Goal: Task Accomplishment & Management: Manage account settings

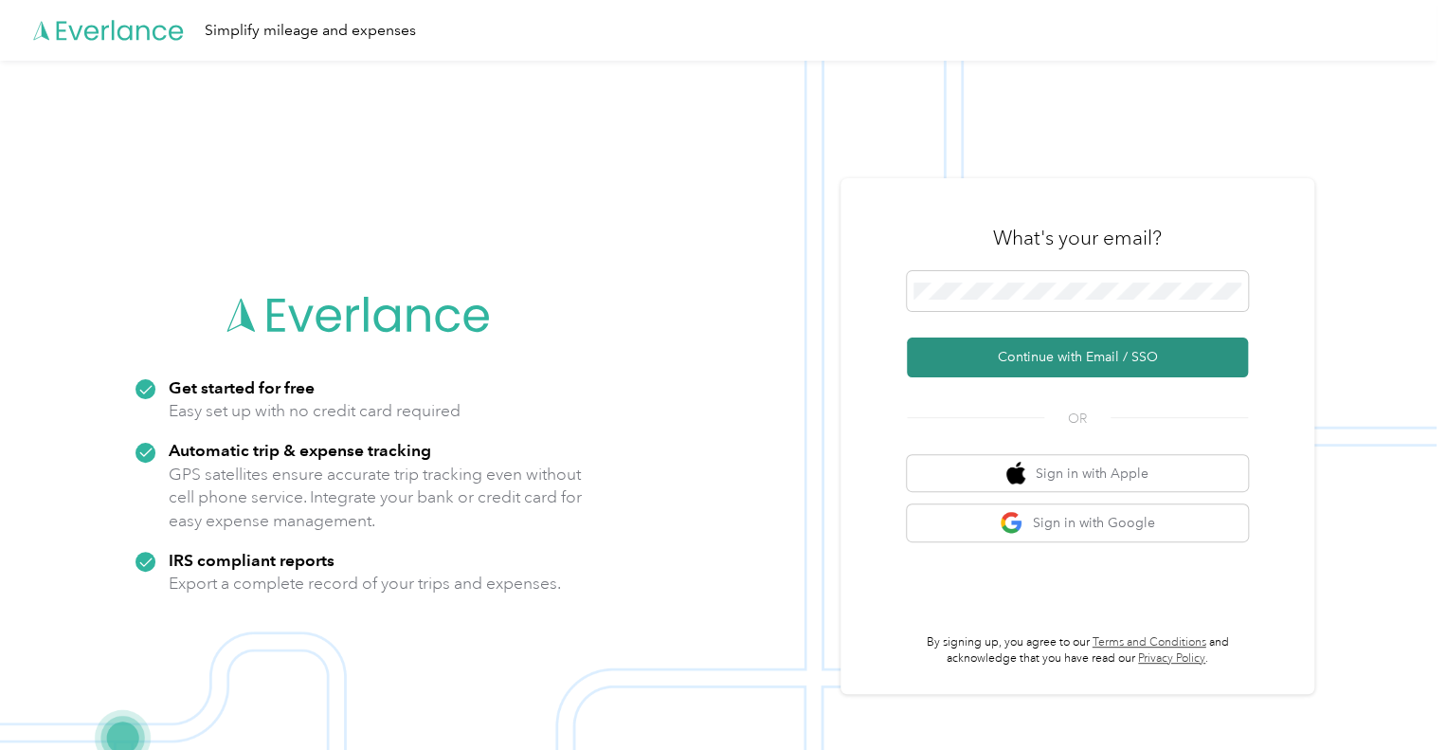
click at [1093, 357] on button "Continue with Email / SSO" at bounding box center [1077, 357] width 341 height 40
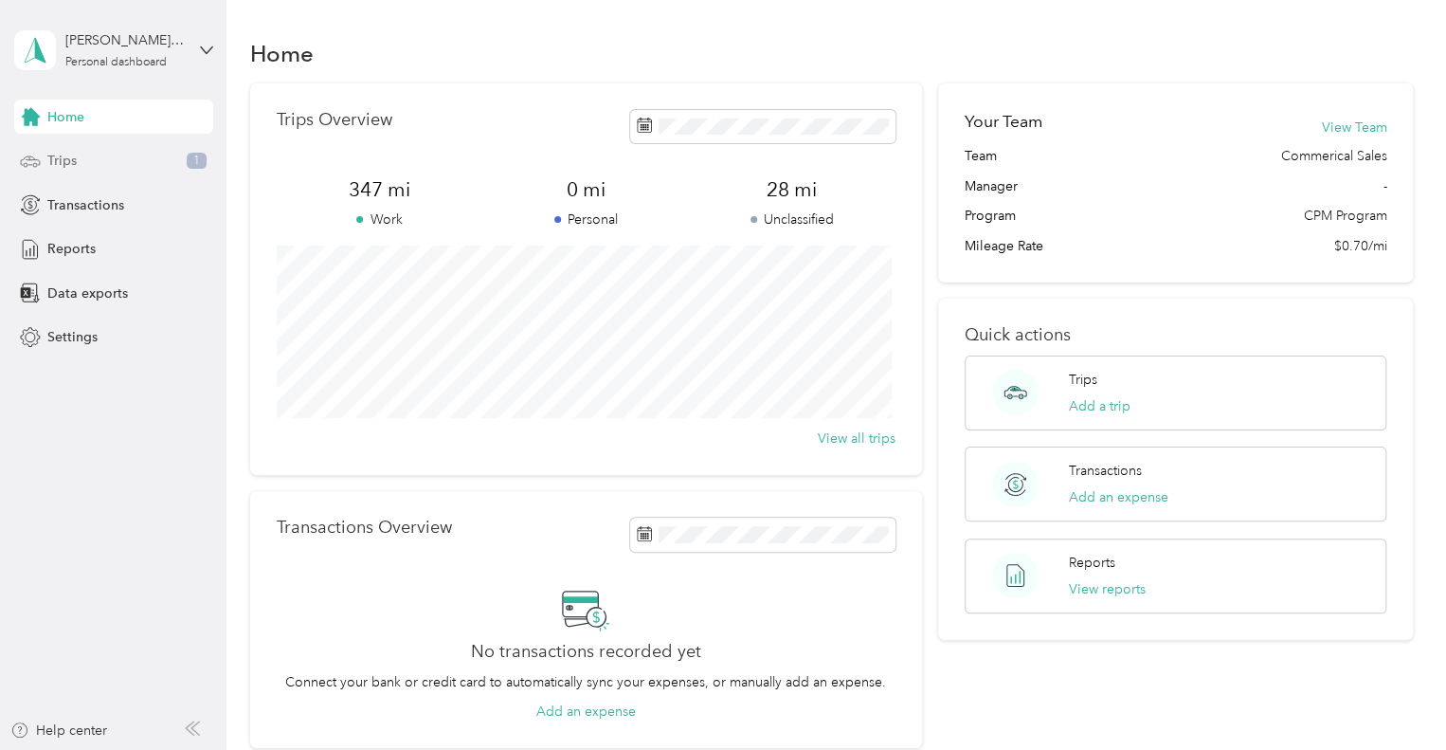
click at [164, 157] on div "Trips 1" at bounding box center [113, 161] width 199 height 34
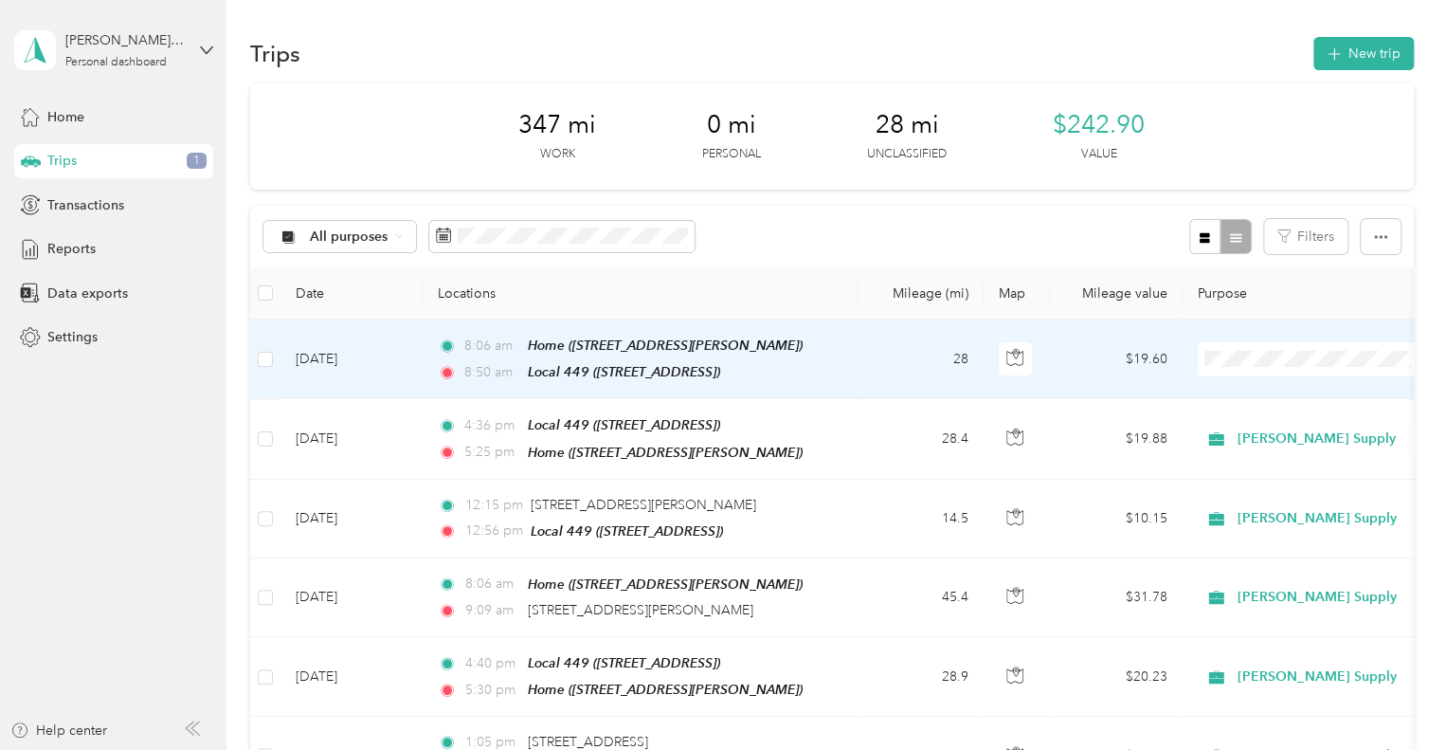
click at [1259, 397] on li "[PERSON_NAME] Supply" at bounding box center [1315, 388] width 235 height 33
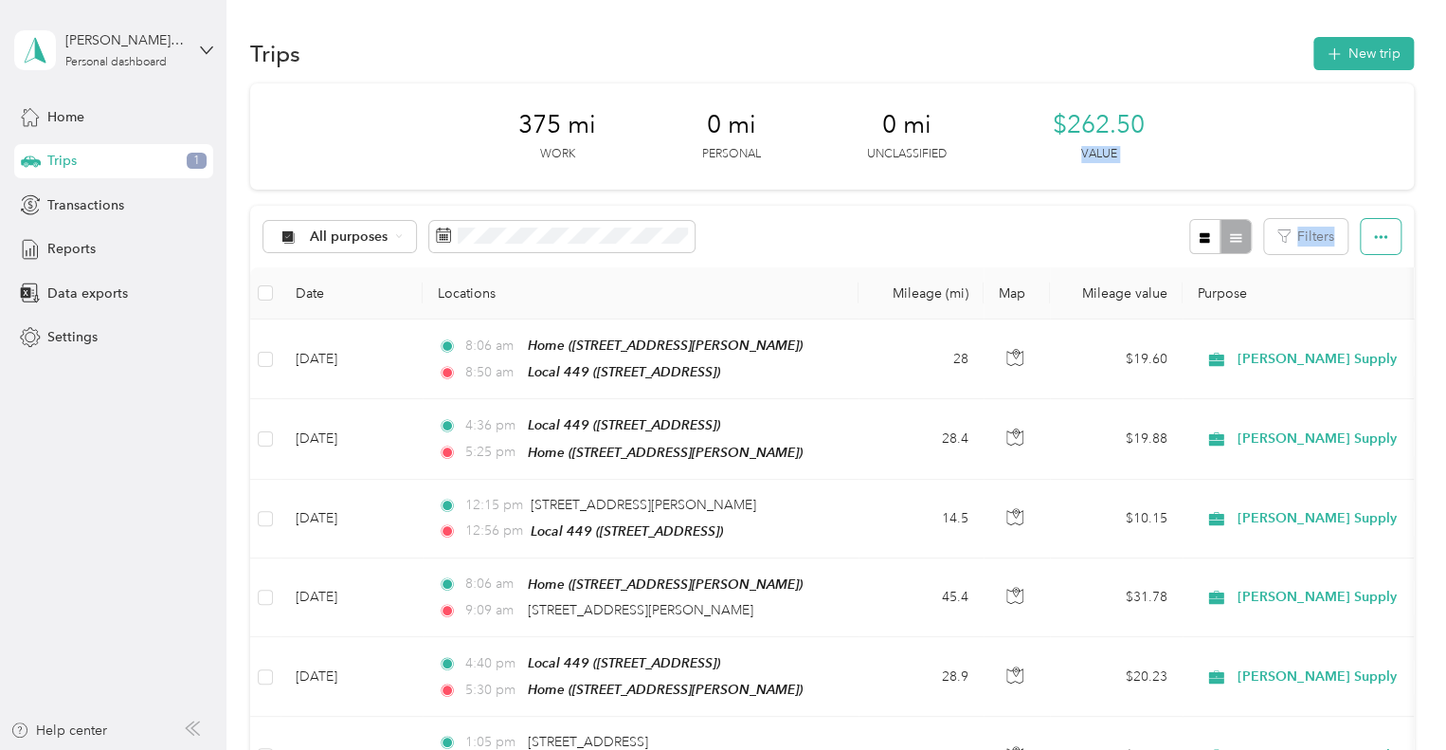
drag, startPoint x: 1371, startPoint y: 118, endPoint x: 1369, endPoint y: 227, distance: 109.0
click at [1369, 227] on div "375 mi Work 0 mi Personal 0 mi Unclassified $262.50 Value All purposes Filters …" at bounding box center [832, 711] width 1164 height 1256
click at [1369, 227] on button "button" at bounding box center [1381, 236] width 40 height 35
click at [1356, 312] on span "Export" at bounding box center [1349, 306] width 40 height 16
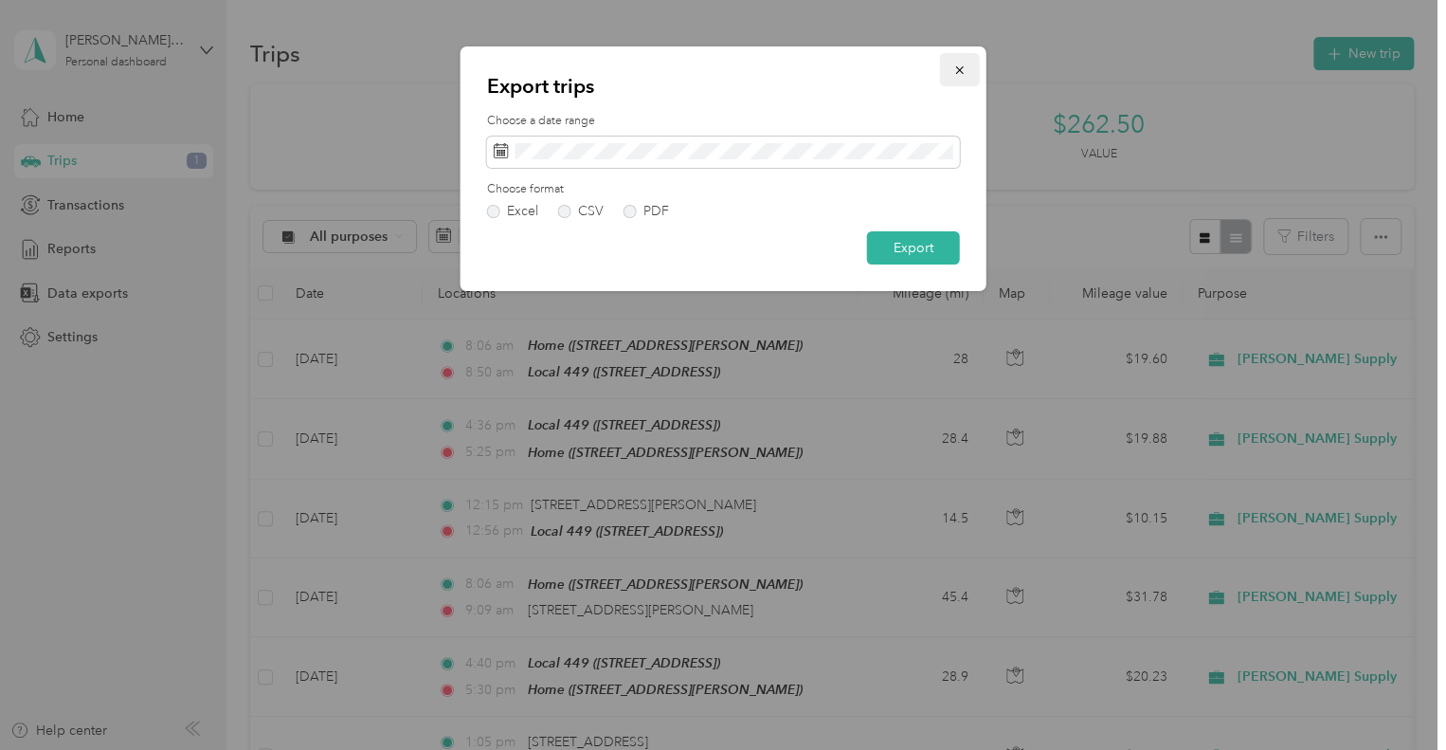
click at [960, 62] on span "button" at bounding box center [960, 70] width 13 height 16
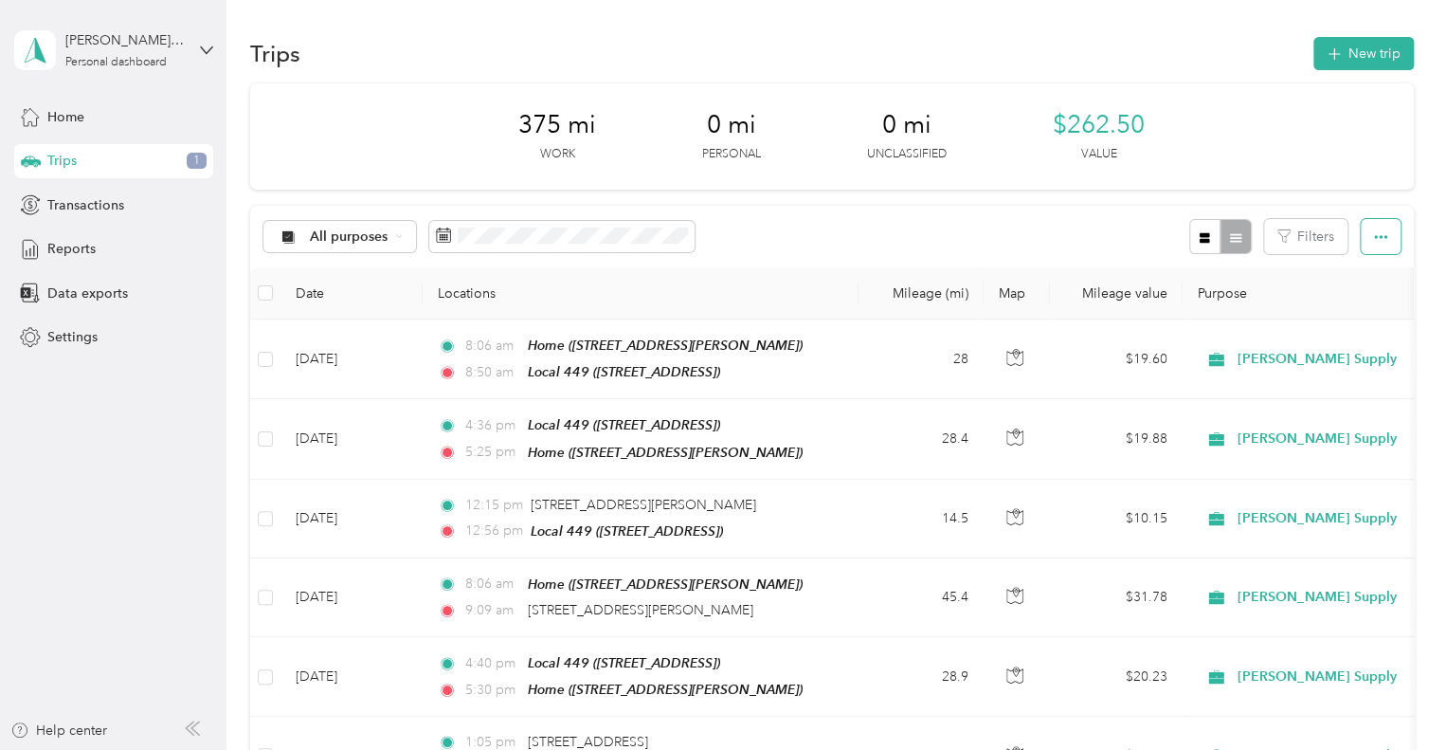
click at [1377, 230] on icon "button" at bounding box center [1380, 236] width 13 height 13
click at [1361, 310] on span "Export" at bounding box center [1349, 306] width 40 height 16
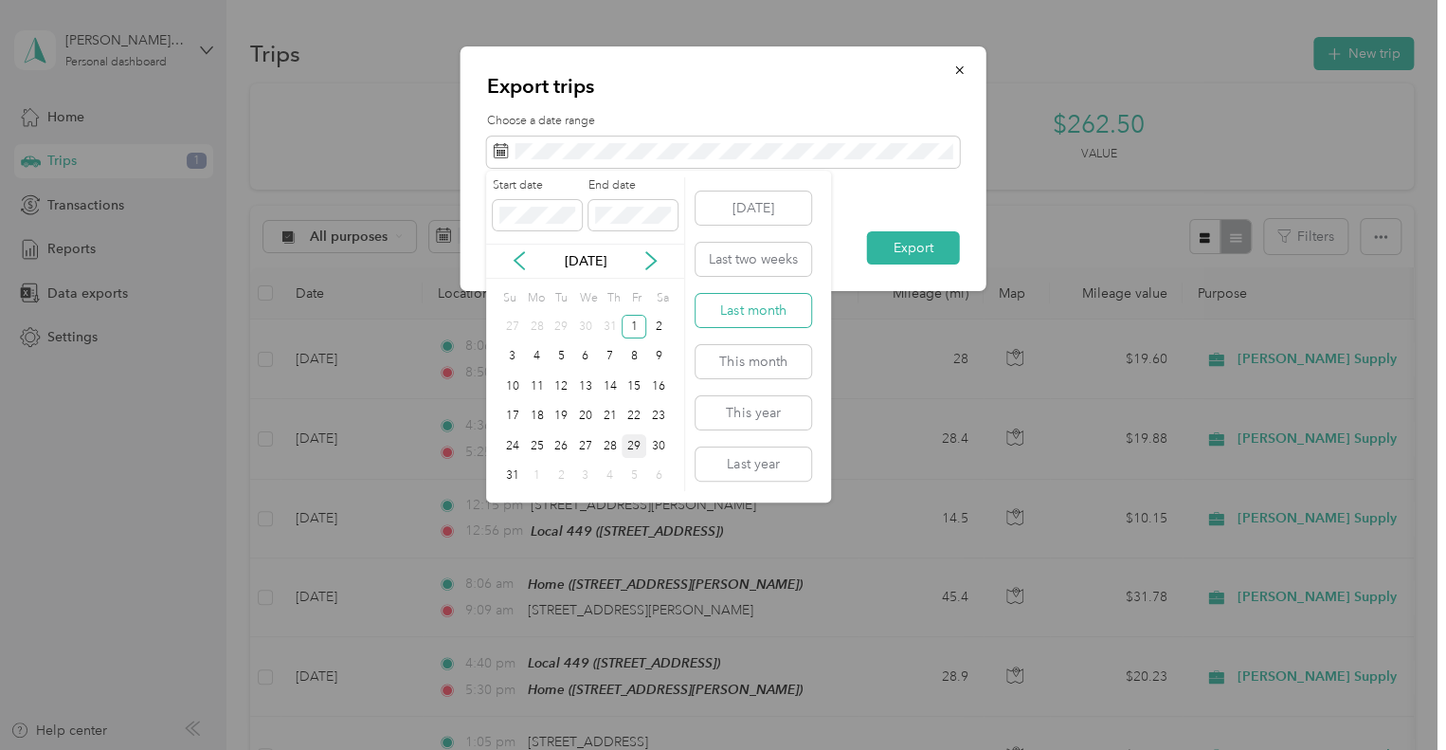
click at [770, 307] on button "Last month" at bounding box center [754, 310] width 116 height 33
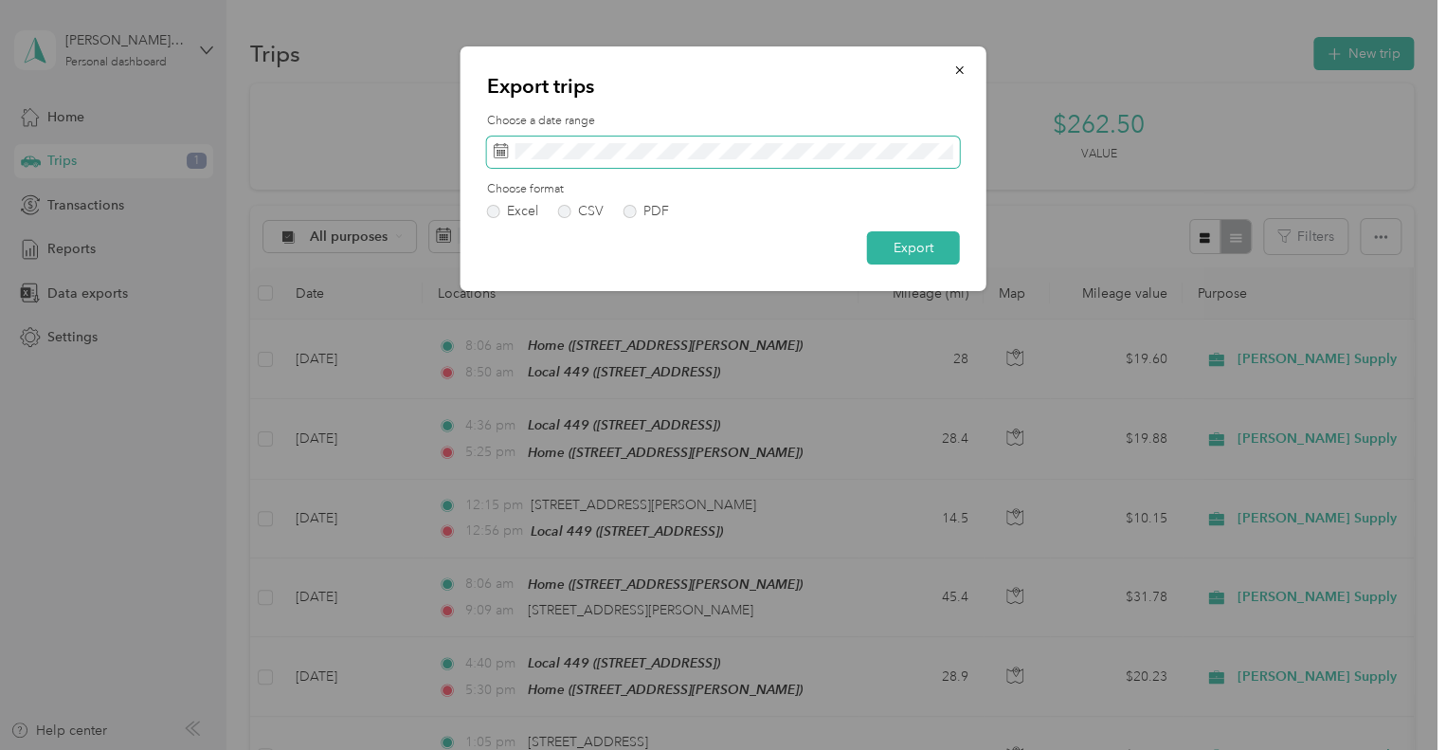
click at [593, 159] on span at bounding box center [723, 152] width 473 height 32
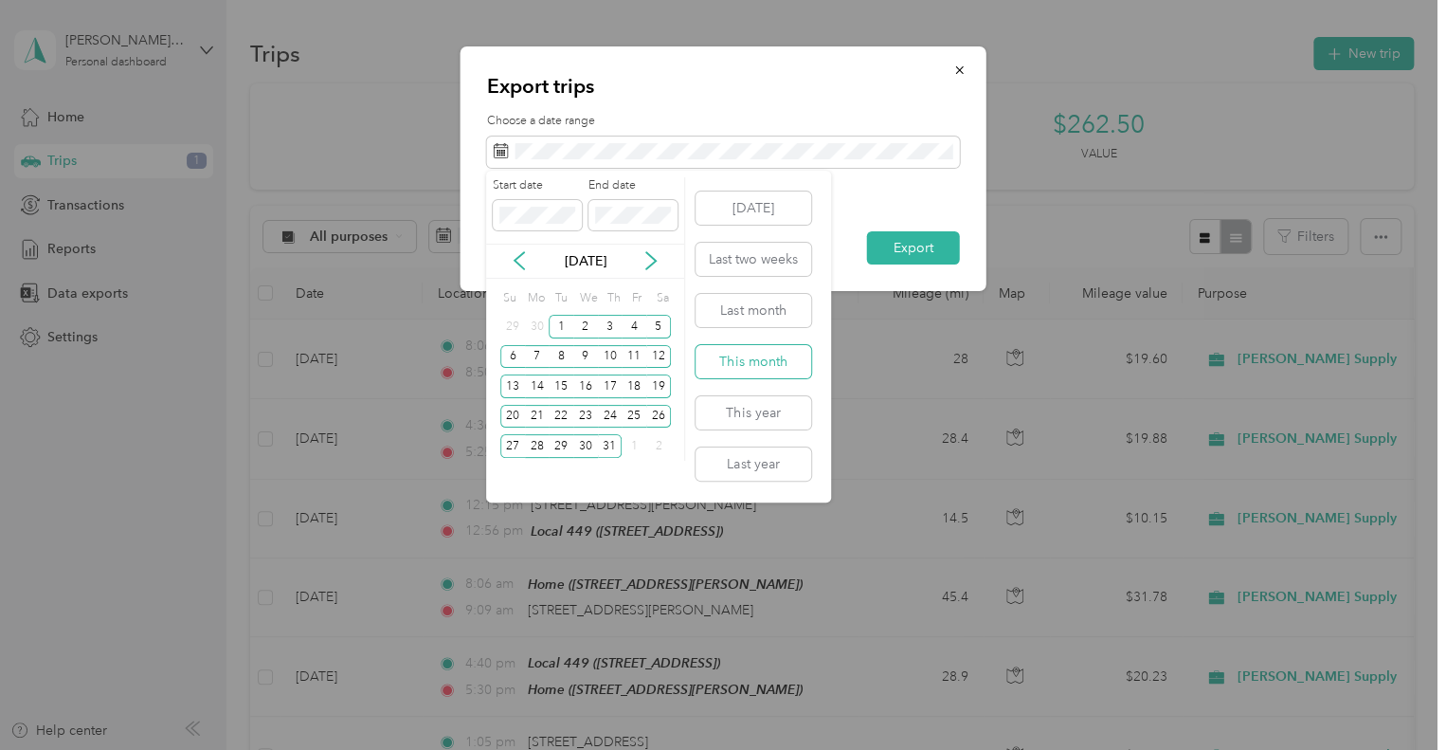
click at [719, 358] on button "This month" at bounding box center [754, 361] width 116 height 33
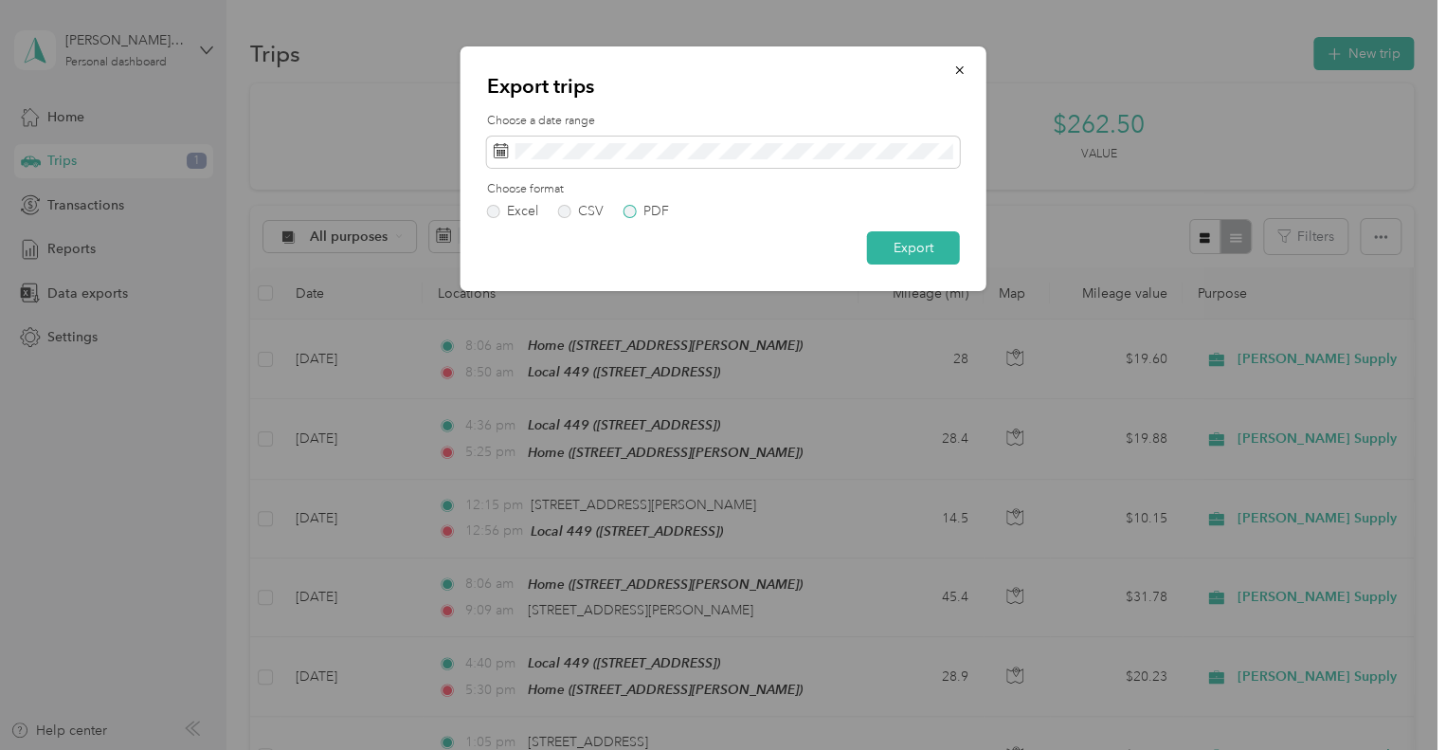
click at [626, 209] on label "PDF" at bounding box center [646, 211] width 45 height 13
click at [925, 246] on button "Export" at bounding box center [913, 247] width 93 height 33
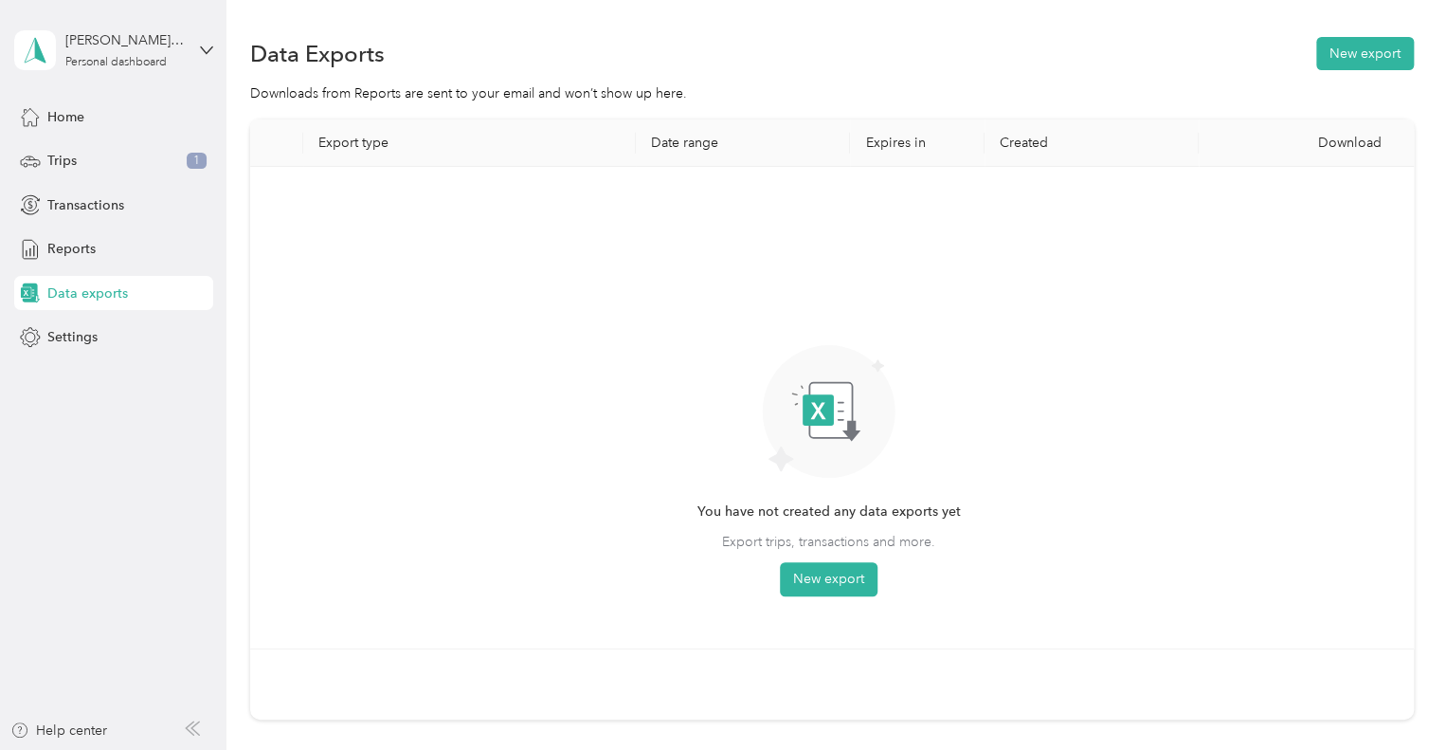
click at [355, 142] on th "Export type" at bounding box center [469, 142] width 333 height 47
click at [838, 583] on button "New export" at bounding box center [829, 579] width 98 height 34
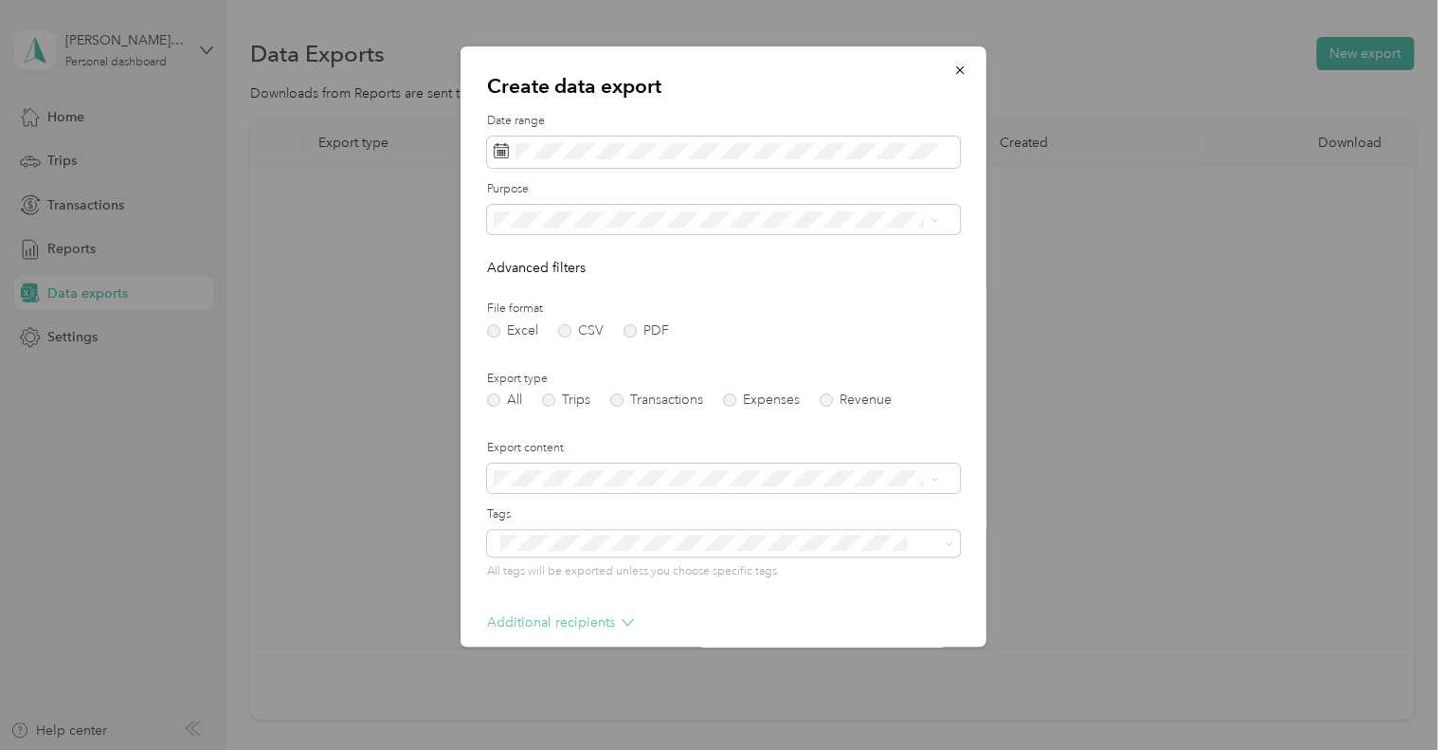
click at [590, 625] on p "Additional recipients" at bounding box center [560, 622] width 147 height 20
click at [932, 217] on icon at bounding box center [934, 220] width 9 height 9
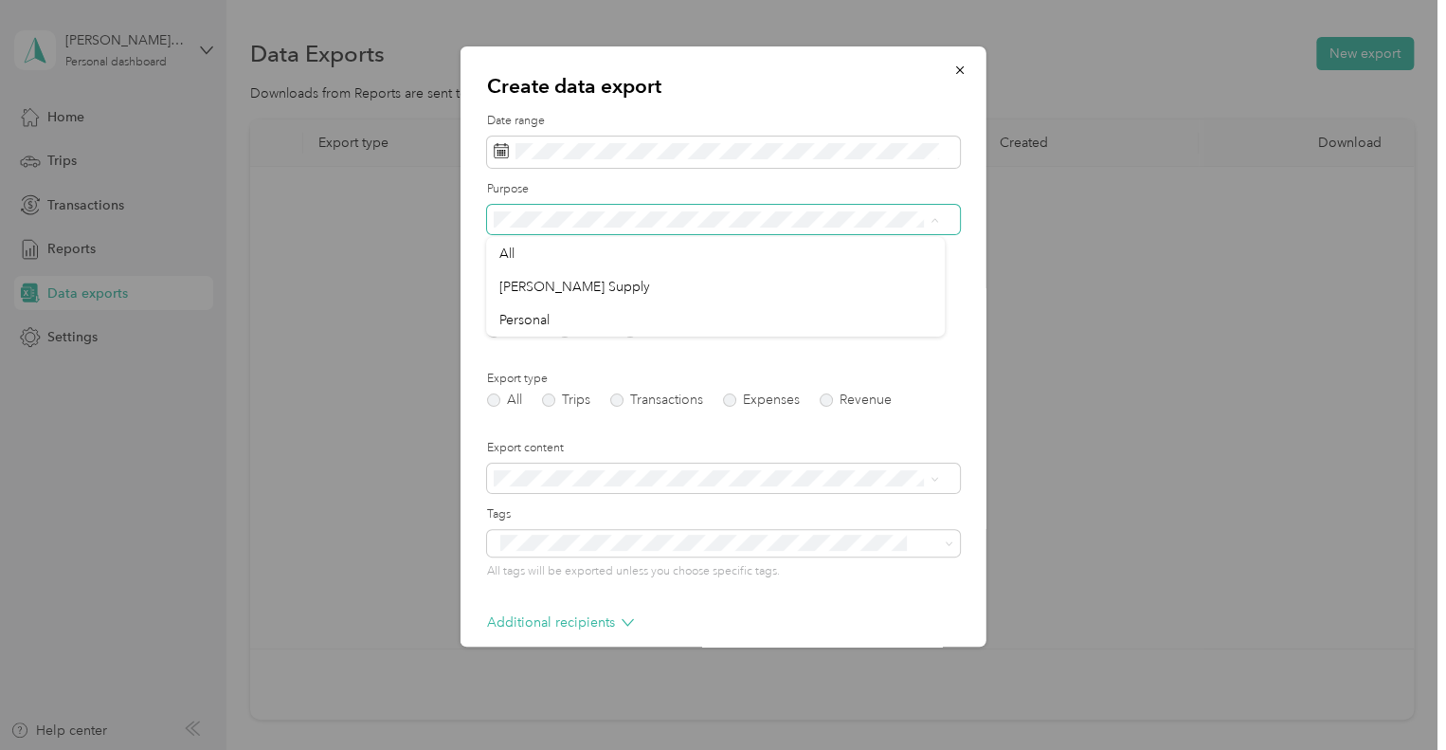
click at [933, 217] on icon at bounding box center [934, 220] width 9 height 9
click at [625, 331] on label "PDF" at bounding box center [646, 330] width 45 height 13
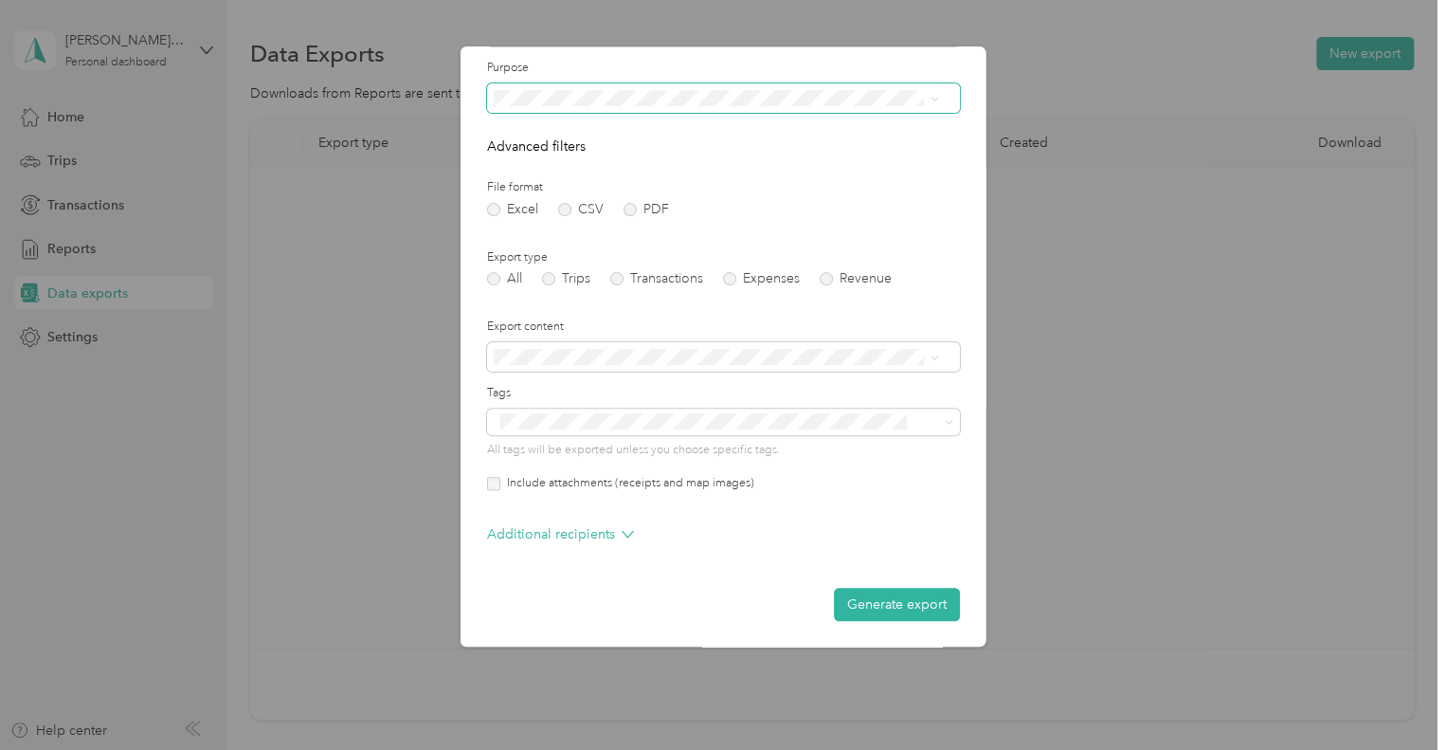
scroll to position [122, 0]
click at [622, 530] on icon at bounding box center [628, 533] width 12 height 12
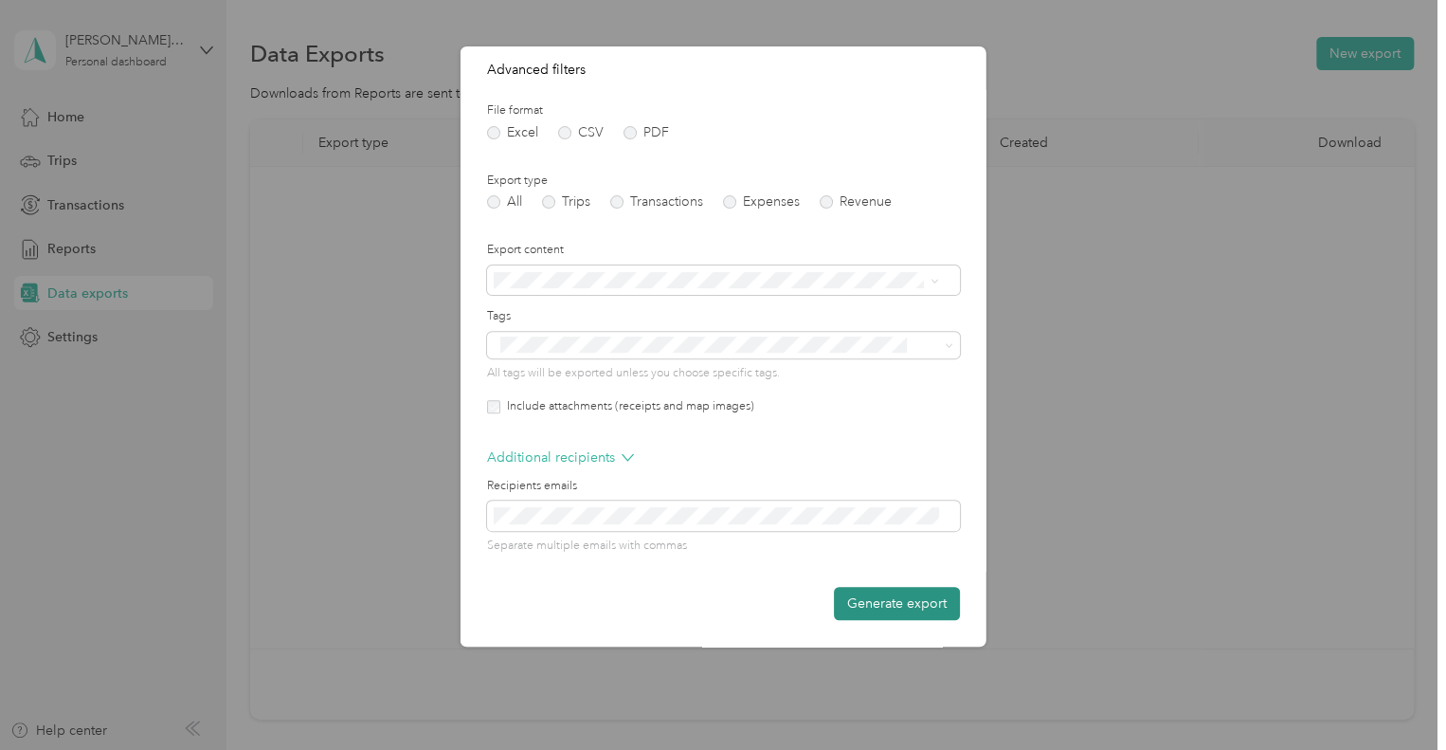
click at [868, 613] on button "Generate export" at bounding box center [897, 603] width 126 height 33
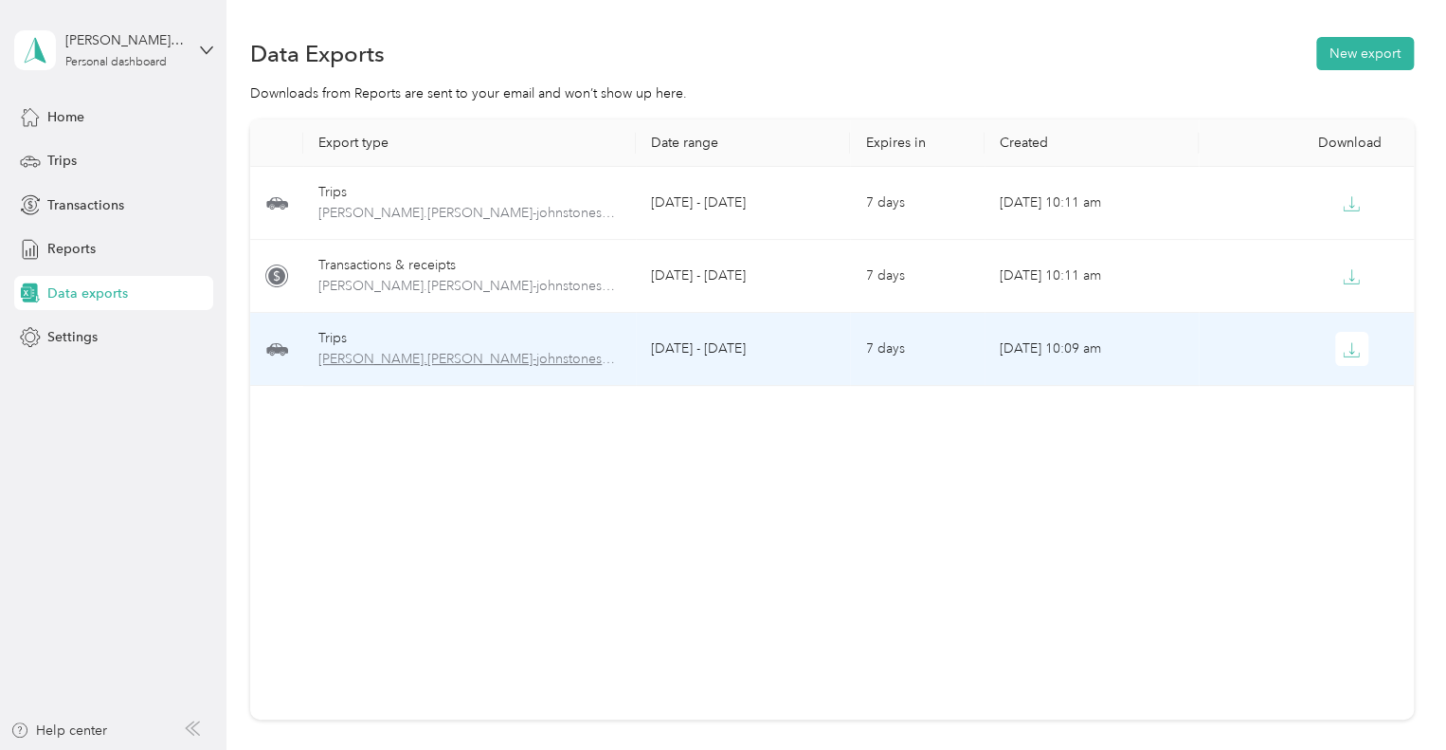
click at [495, 355] on span "[PERSON_NAME].[PERSON_NAME]-johnstonesolutions.com-trips-2025-08-01-2025-08-31.…" at bounding box center [469, 359] width 302 height 21
click at [360, 347] on div "Trips" at bounding box center [469, 338] width 302 height 21
click at [332, 336] on div "Trips" at bounding box center [469, 338] width 302 height 21
click at [435, 365] on span "[PERSON_NAME].[PERSON_NAME]-johnstonesolutions.com-trips-2025-08-01-2025-08-31.…" at bounding box center [469, 359] width 302 height 21
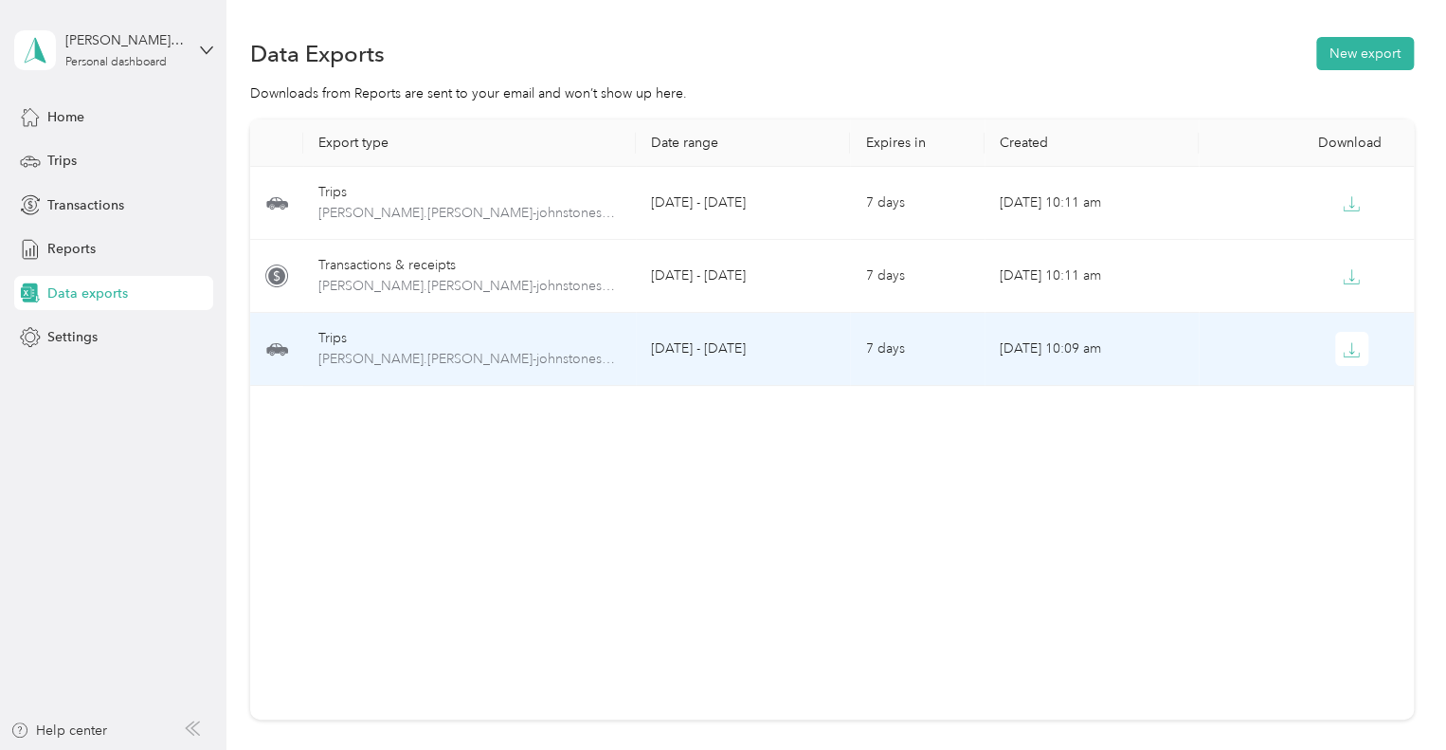
drag, startPoint x: 435, startPoint y: 365, endPoint x: 608, endPoint y: 450, distance: 192.5
click at [608, 450] on div "Export type Date range Expires in Created Download Trips [PERSON_NAME].[PERSON_…" at bounding box center [832, 419] width 1164 height 600
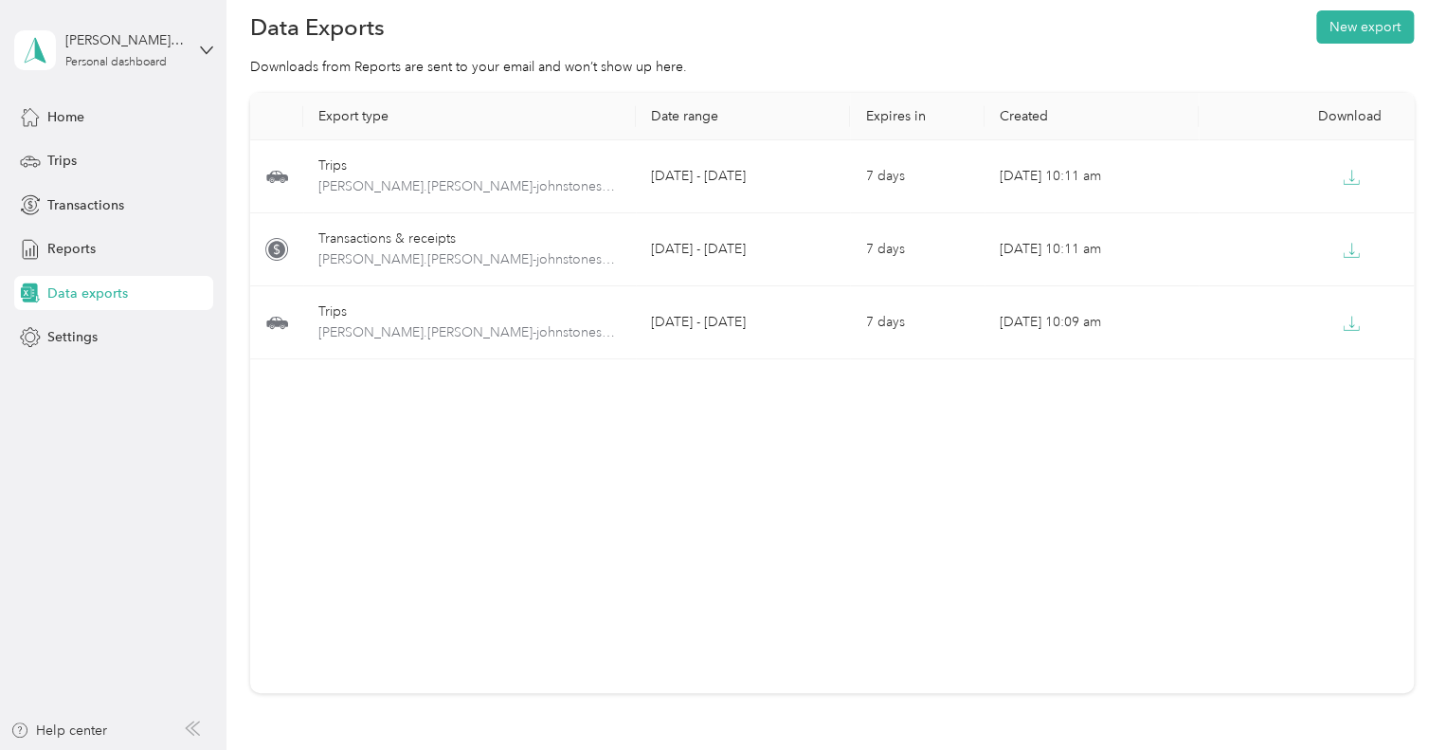
scroll to position [29, 0]
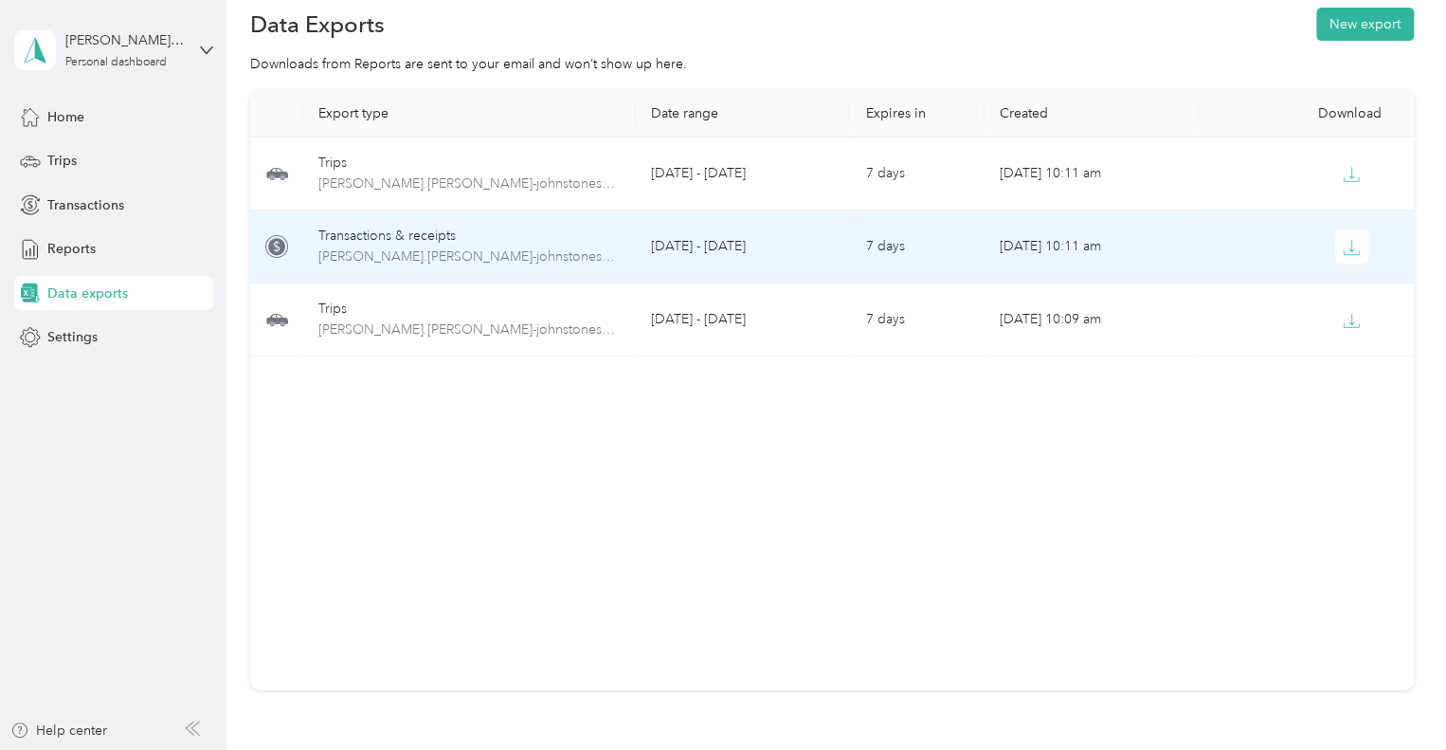
click at [439, 241] on div "Transactions & receipts" at bounding box center [469, 236] width 302 height 21
click at [444, 256] on span "[PERSON_NAME].[PERSON_NAME]-johnstonesolutions.com-transactions-2025-08-01-2025…" at bounding box center [469, 256] width 302 height 21
click at [475, 257] on span "[PERSON_NAME].[PERSON_NAME]-johnstonesolutions.com-transactions-2025-08-01-2025…" at bounding box center [469, 256] width 302 height 21
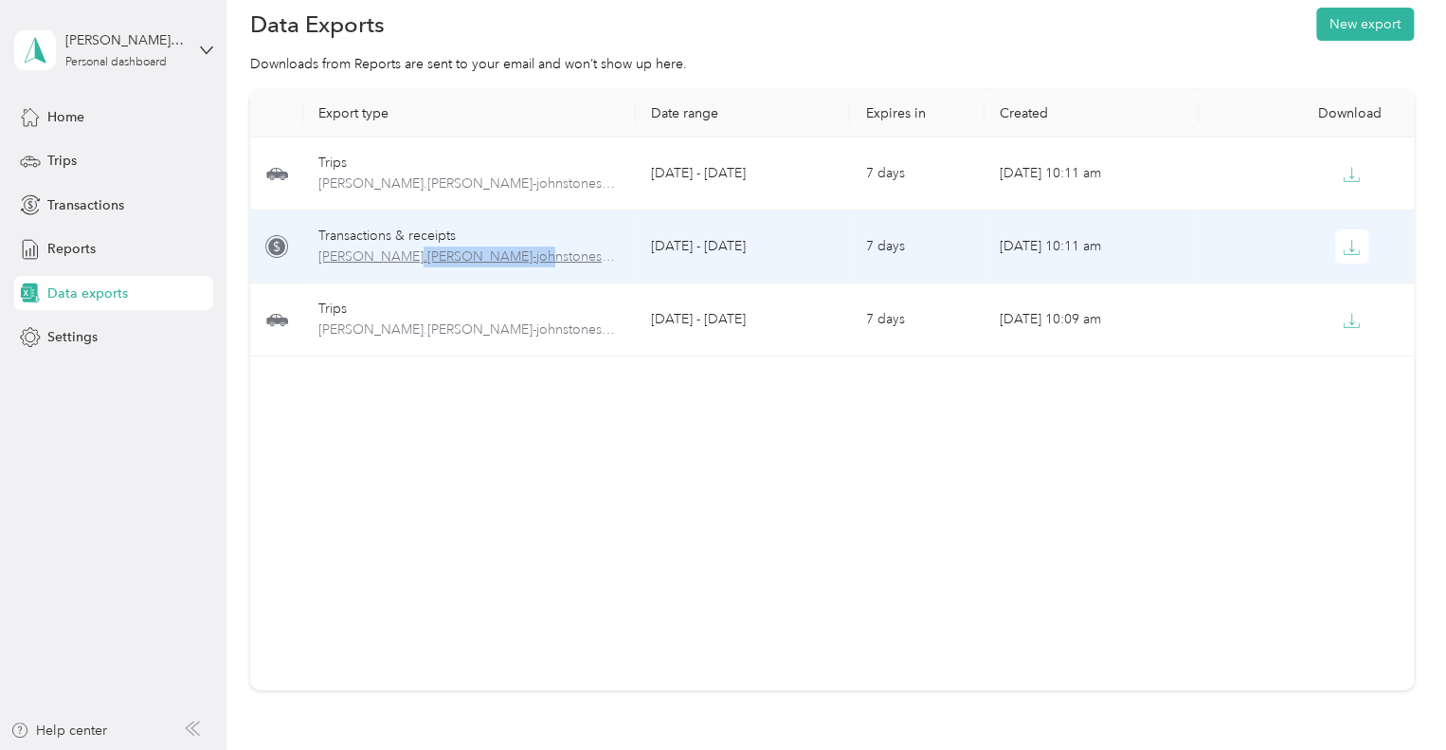
click at [475, 257] on span "[PERSON_NAME].[PERSON_NAME]-johnstonesolutions.com-transactions-2025-08-01-2025…" at bounding box center [469, 256] width 302 height 21
click at [564, 257] on span "[PERSON_NAME].[PERSON_NAME]-johnstonesolutions.com-transactions-2025-08-01-2025…" at bounding box center [469, 256] width 302 height 21
drag, startPoint x: 564, startPoint y: 257, endPoint x: 465, endPoint y: 504, distance: 266.3
click at [465, 504] on div "Export type Date range Expires in Created Download Trips [PERSON_NAME].[PERSON_…" at bounding box center [832, 390] width 1164 height 600
click at [1343, 242] on icon "button" at bounding box center [1351, 247] width 17 height 17
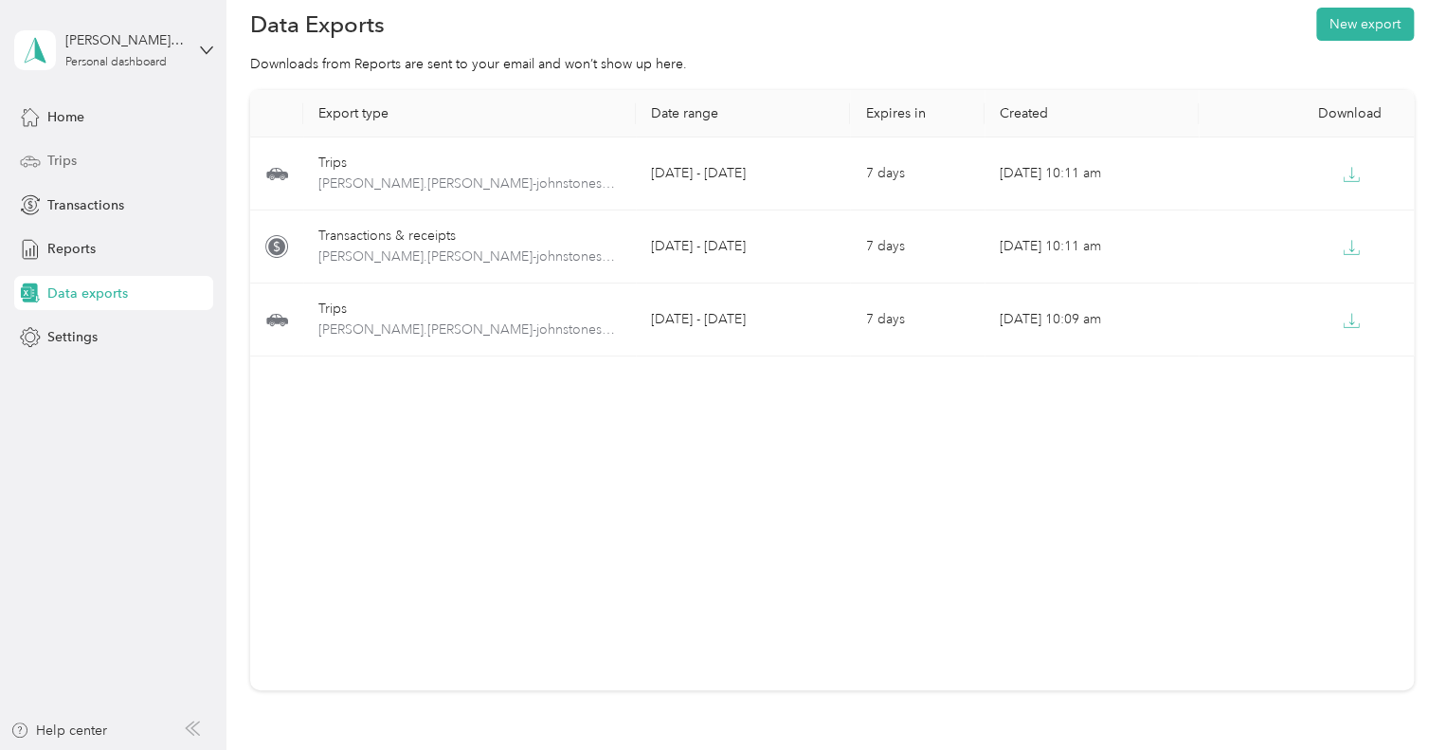
click at [91, 160] on div "Trips" at bounding box center [113, 161] width 199 height 34
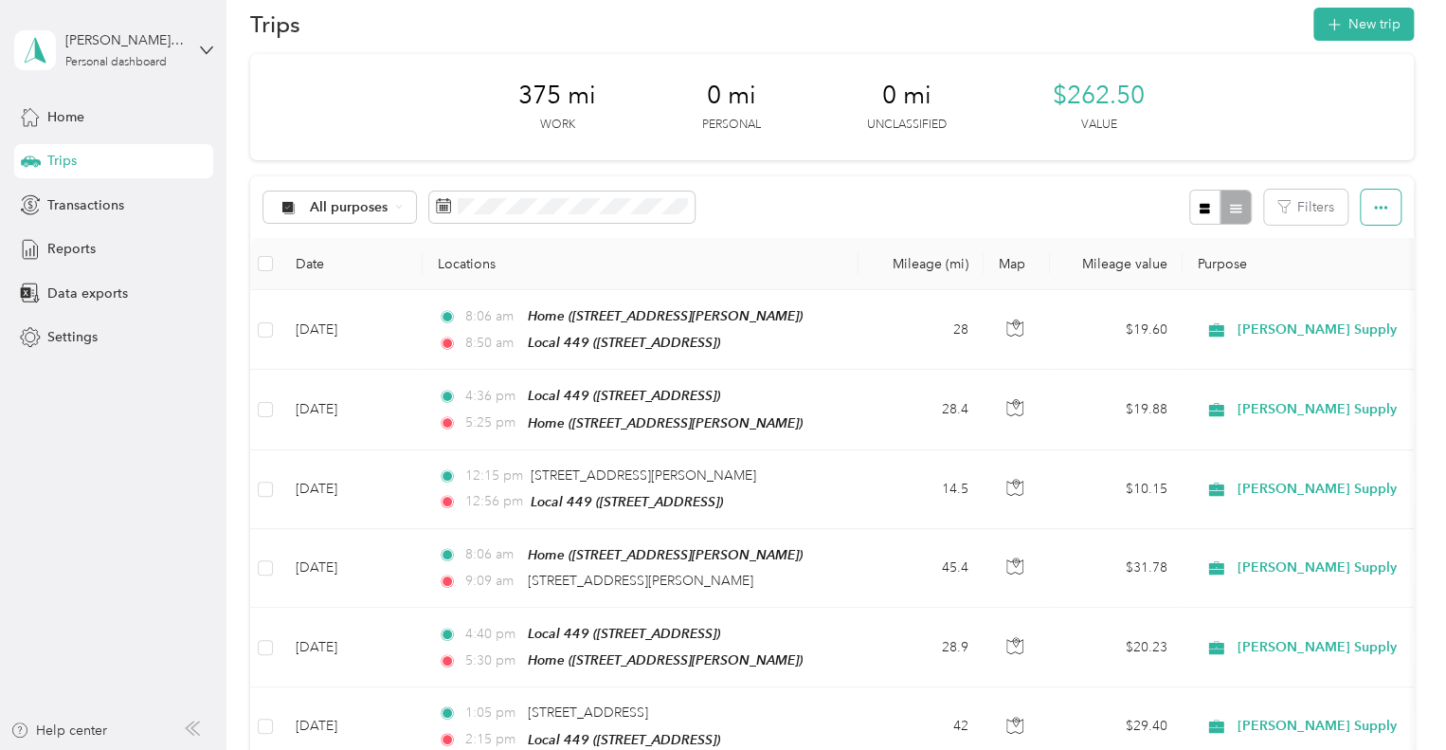
click at [1375, 201] on icon "button" at bounding box center [1380, 207] width 13 height 13
click at [1357, 272] on span "Export" at bounding box center [1349, 275] width 40 height 16
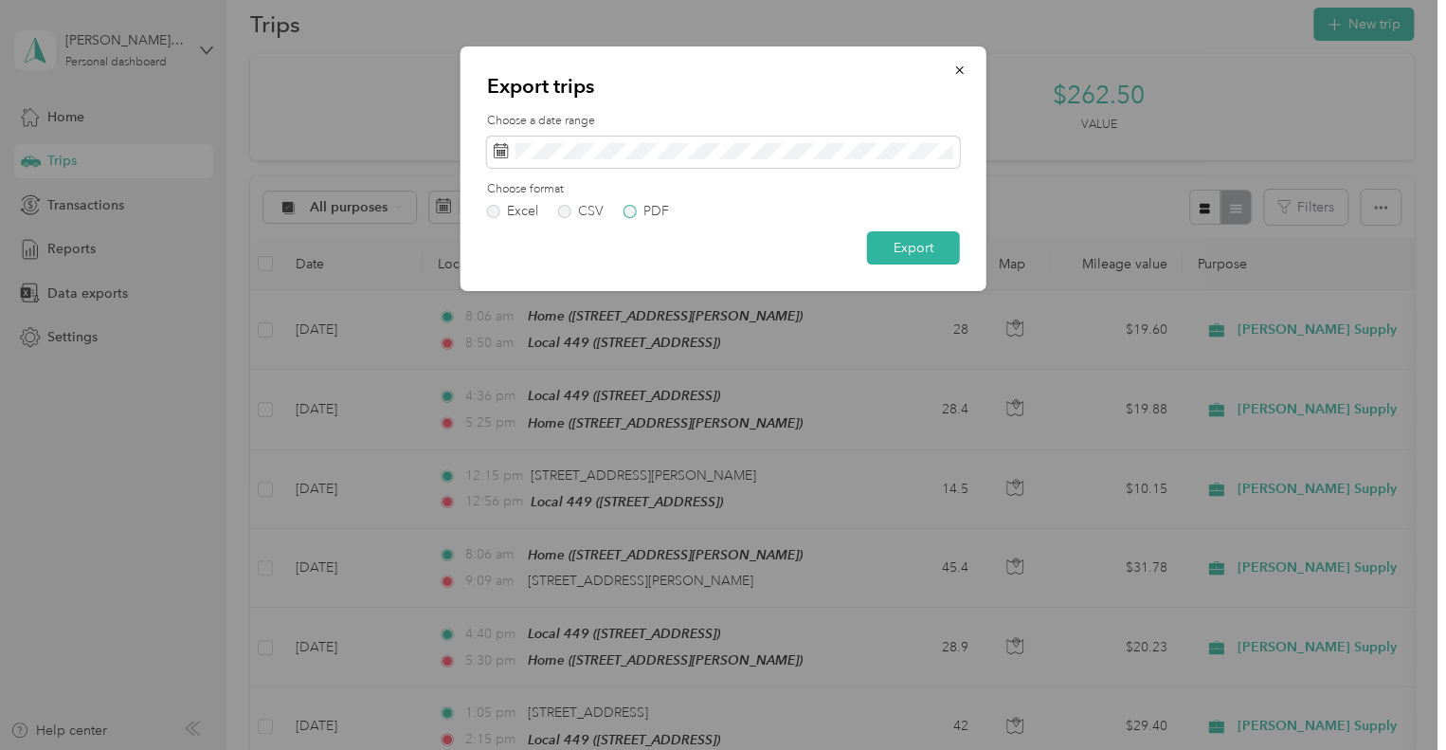
click at [631, 210] on label "PDF" at bounding box center [646, 211] width 45 height 13
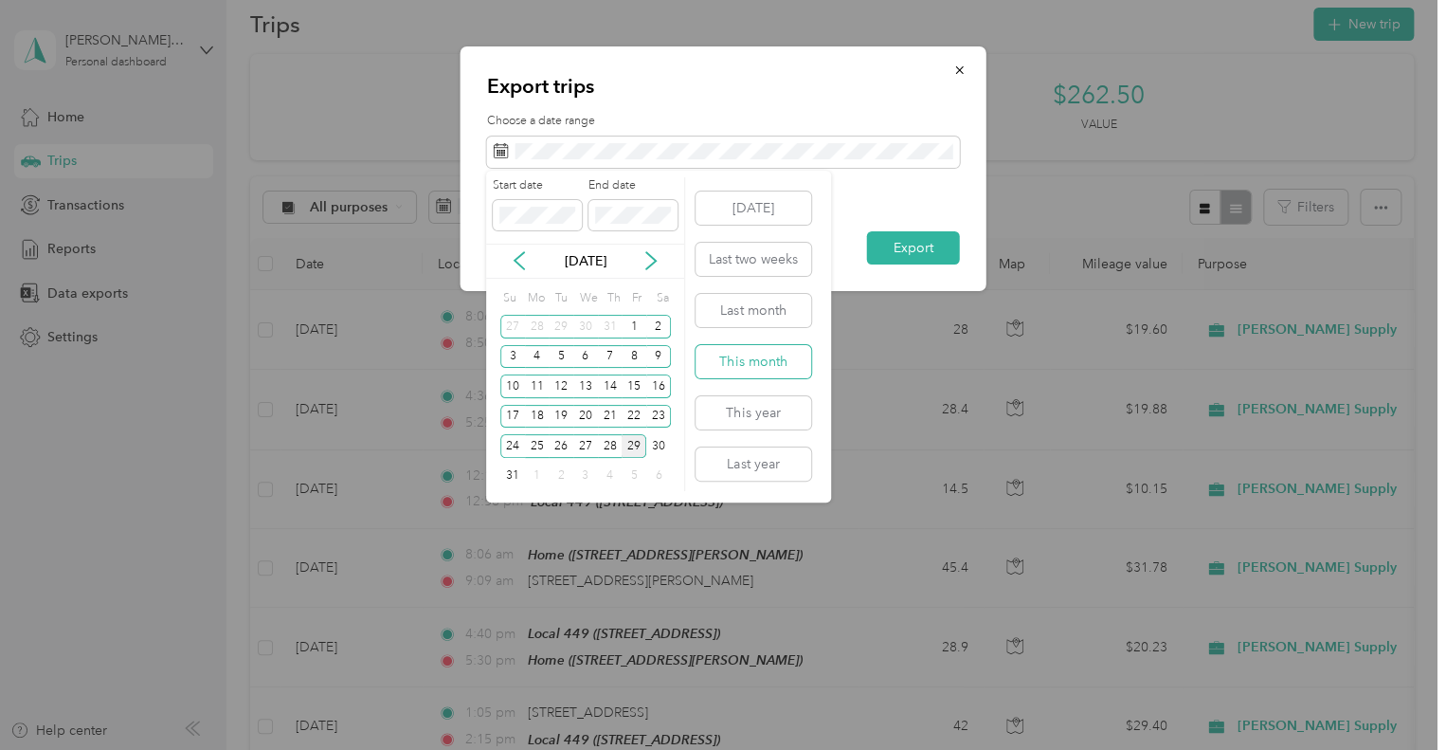
click at [772, 352] on button "This month" at bounding box center [754, 361] width 116 height 33
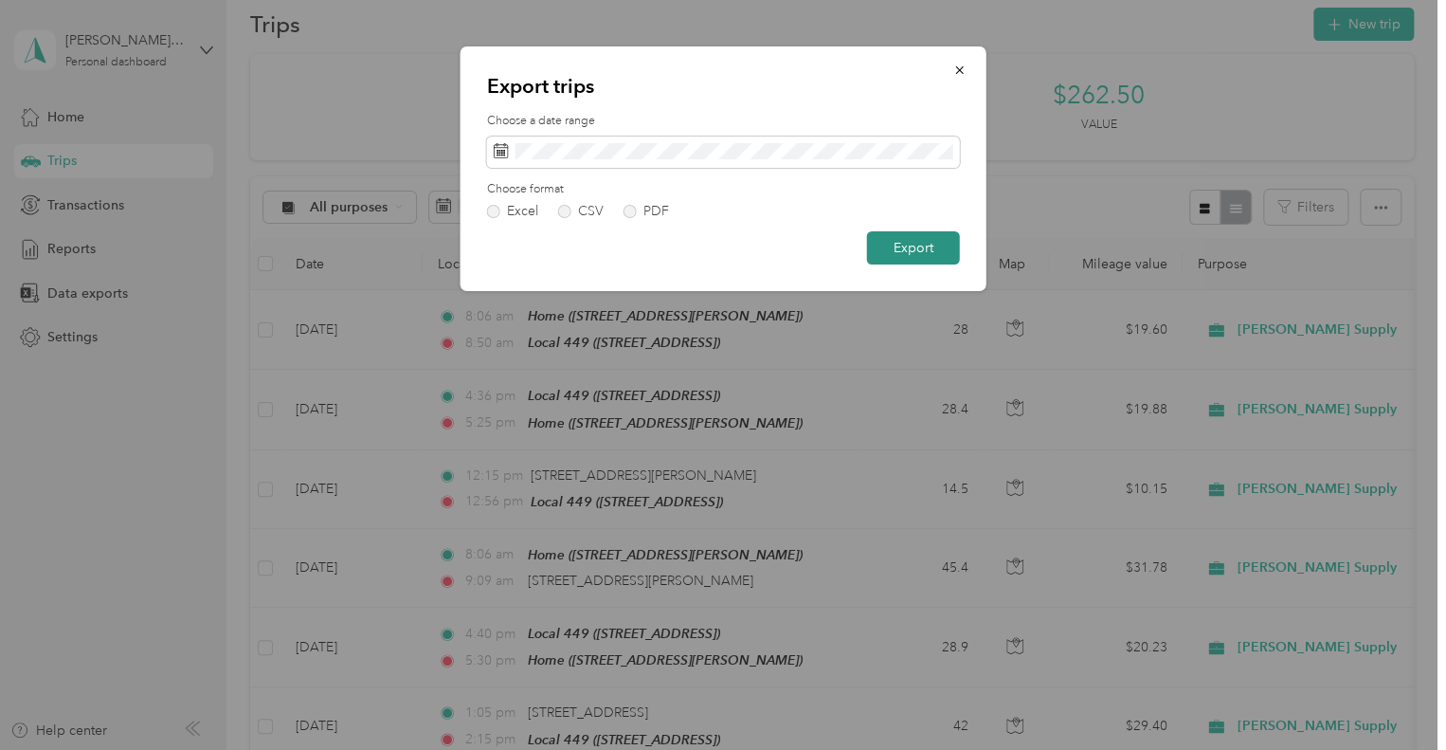
click at [897, 253] on button "Export" at bounding box center [913, 247] width 93 height 33
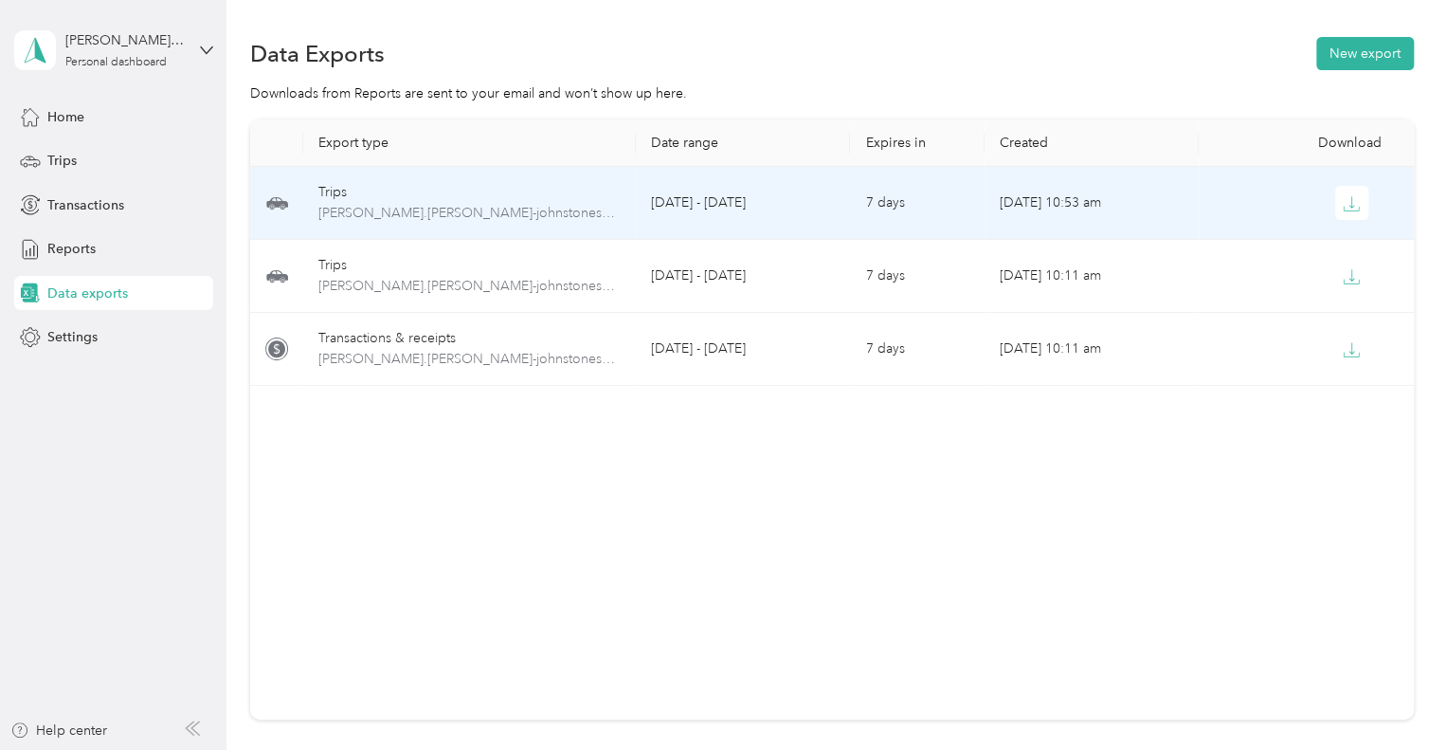
click at [334, 192] on div "Trips" at bounding box center [469, 192] width 302 height 21
click at [449, 208] on span "chris.sittig-johnstonesolutions.com-trips-2025-08-01-2025-08-31.pdf" at bounding box center [469, 213] width 302 height 21
click at [1350, 208] on icon "button" at bounding box center [1353, 201] width 6 height 11
drag, startPoint x: 518, startPoint y: 213, endPoint x: 493, endPoint y: 207, distance: 26.4
click at [493, 207] on span "[PERSON_NAME].[PERSON_NAME]-johnstonesolutions.com-trips-2025-08-01-2025-08-31.…" at bounding box center [469, 213] width 302 height 21
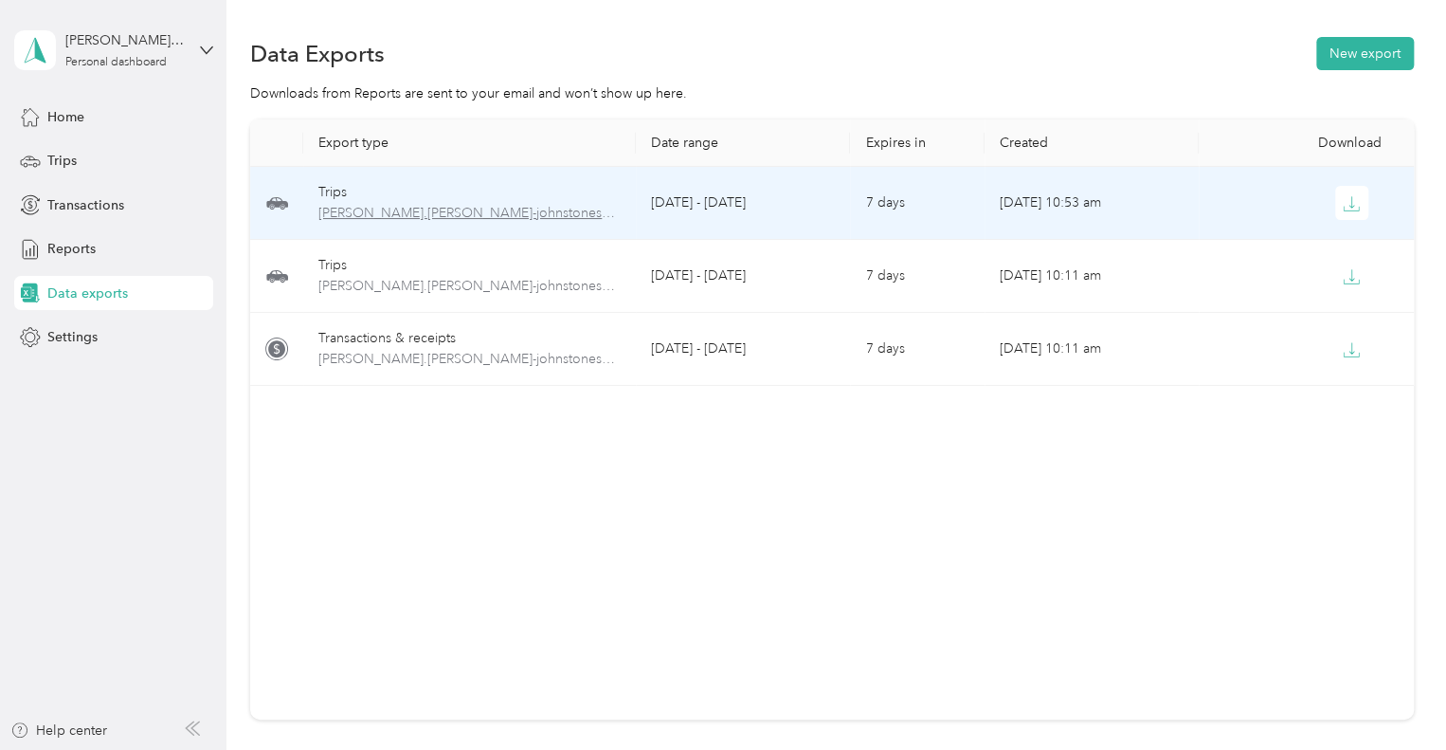
click at [464, 210] on span "[PERSON_NAME].[PERSON_NAME]-johnstonesolutions.com-trips-2025-08-01-2025-08-31.…" at bounding box center [469, 213] width 302 height 21
click at [919, 224] on td "7 days" at bounding box center [917, 203] width 134 height 73
click at [521, 205] on span "[PERSON_NAME].[PERSON_NAME]-johnstonesolutions.com-trips-2025-08-01-2025-08-31.…" at bounding box center [469, 213] width 302 height 21
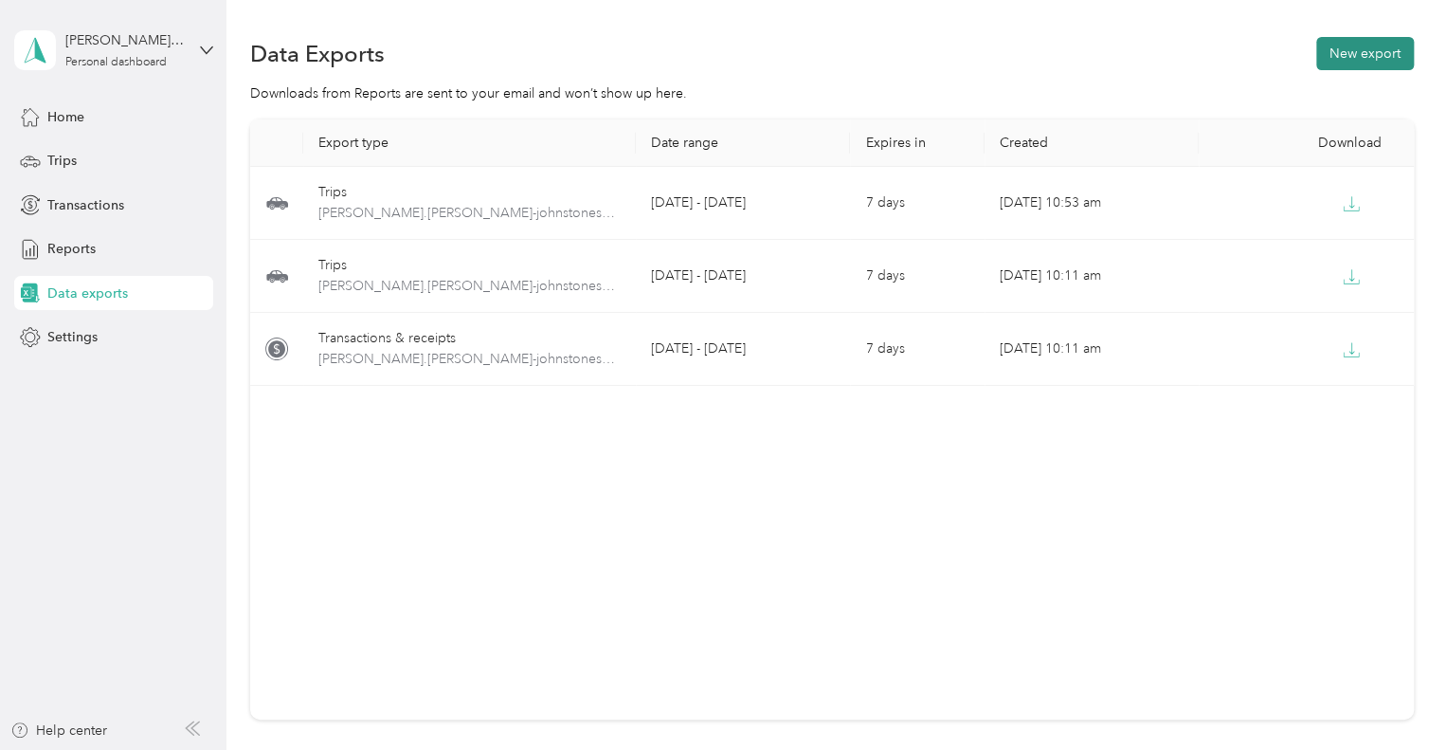
click at [1366, 37] on button "New export" at bounding box center [1366, 53] width 98 height 33
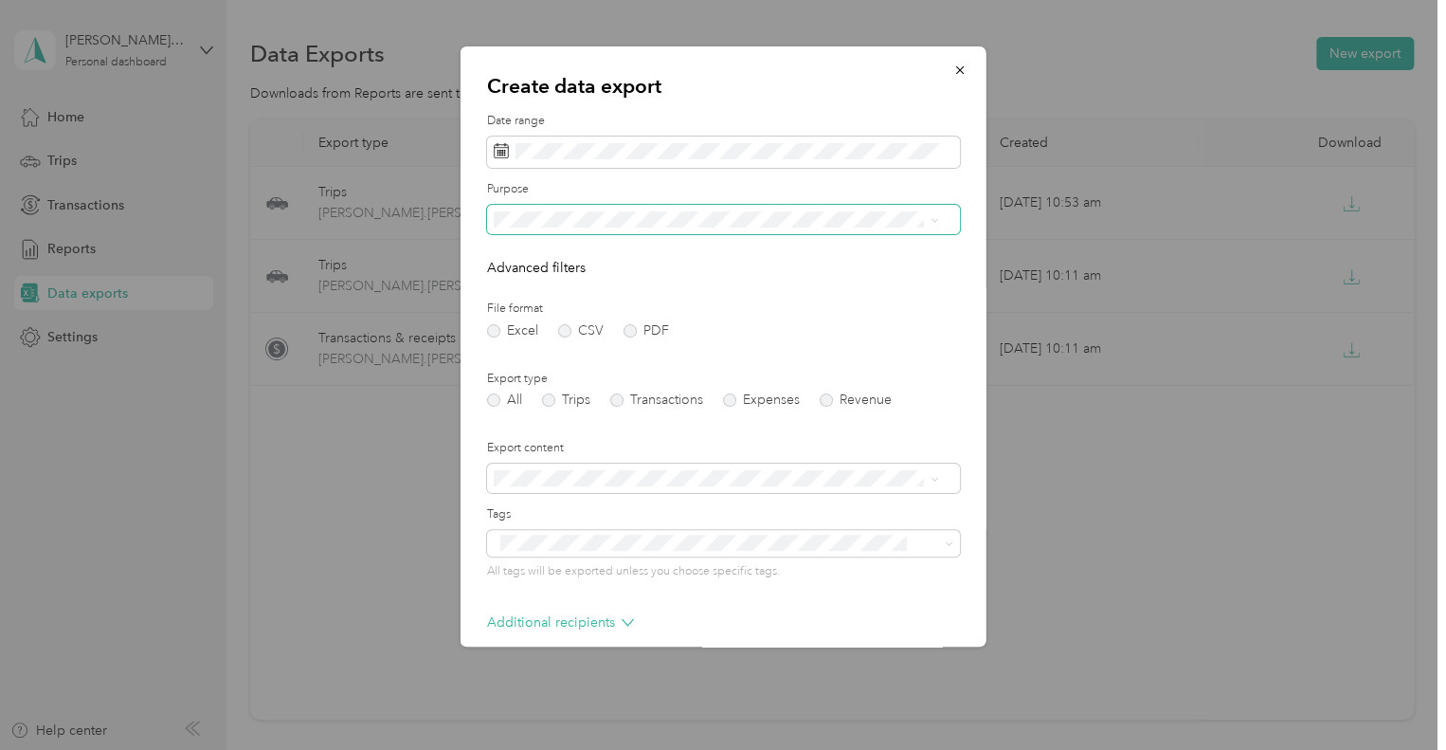
click at [934, 220] on icon at bounding box center [934, 220] width 9 height 9
click at [637, 261] on li "All" at bounding box center [715, 253] width 459 height 33
click at [555, 402] on label "Trips" at bounding box center [566, 399] width 48 height 13
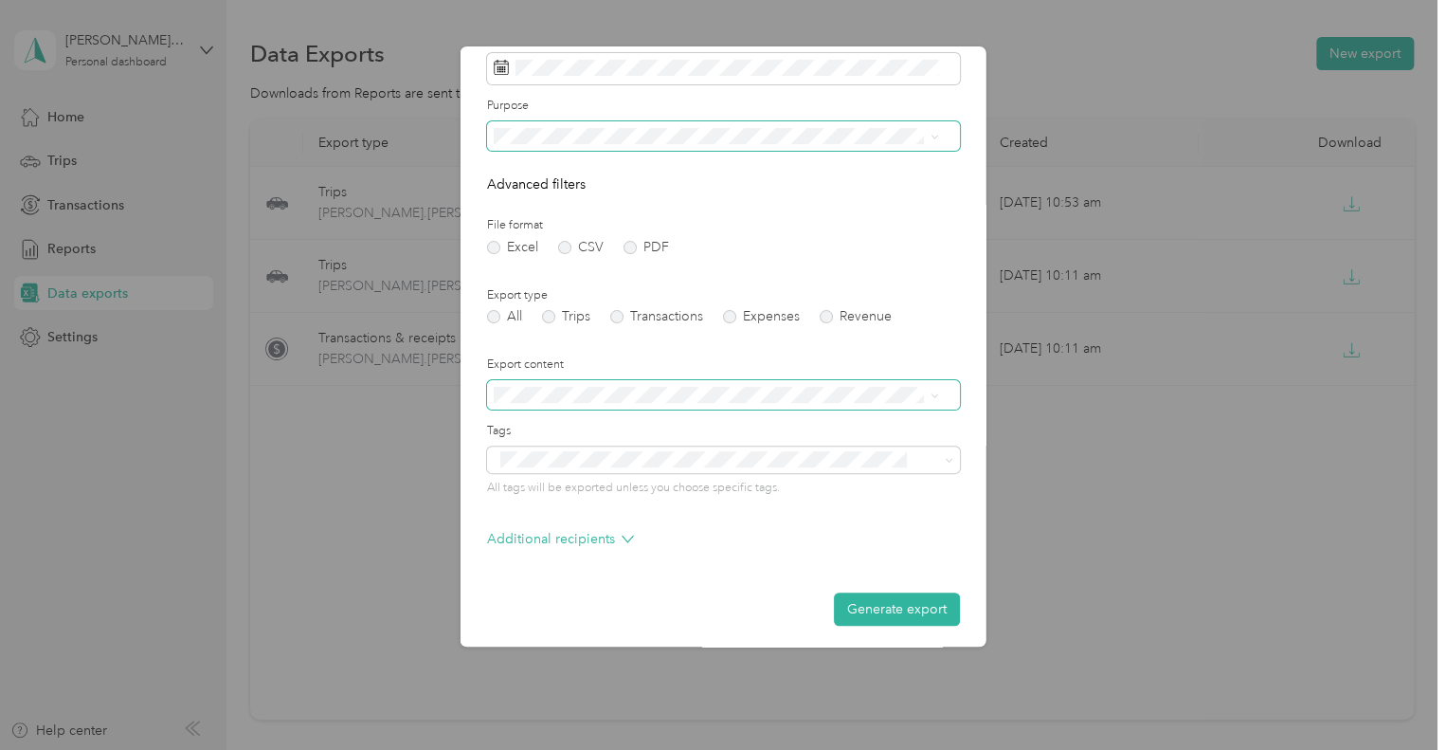
scroll to position [89, 0]
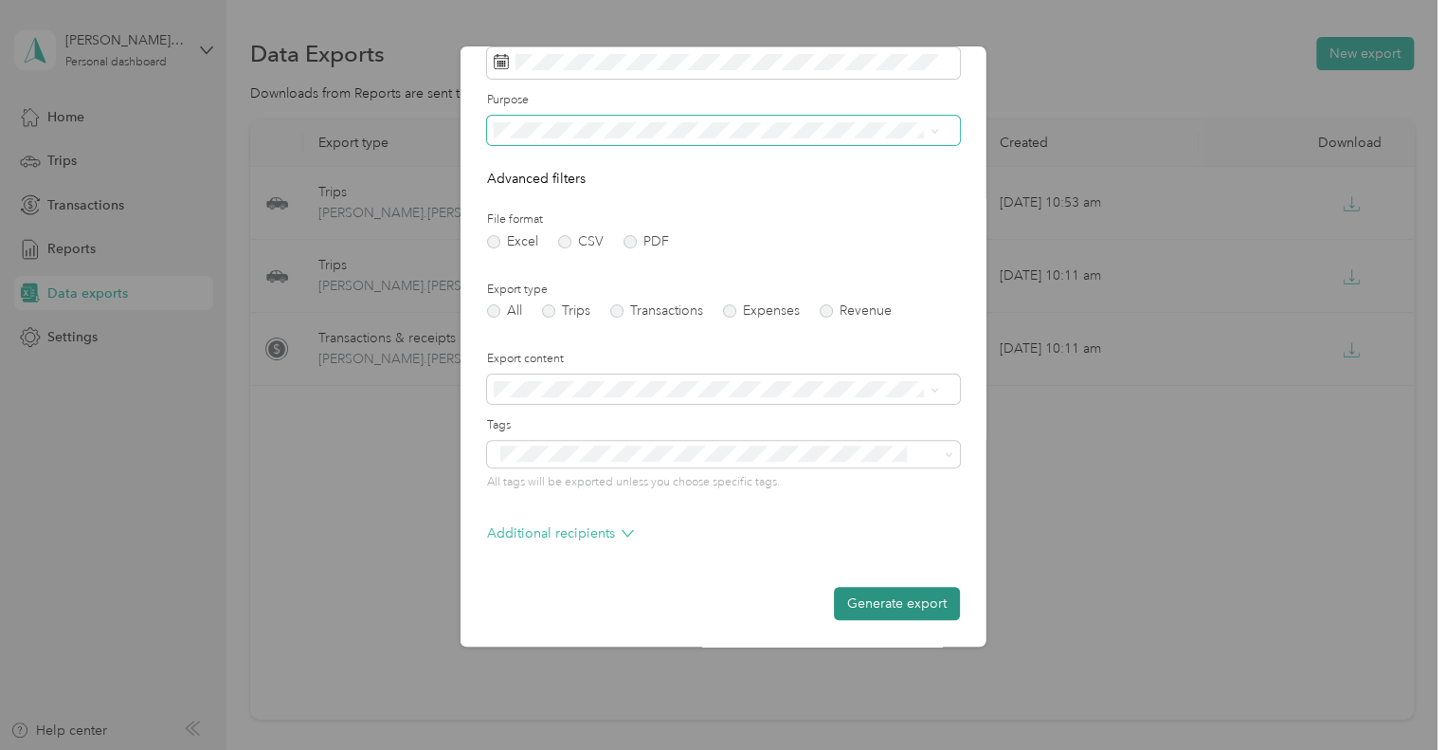
click at [882, 600] on button "Generate export" at bounding box center [897, 603] width 126 height 33
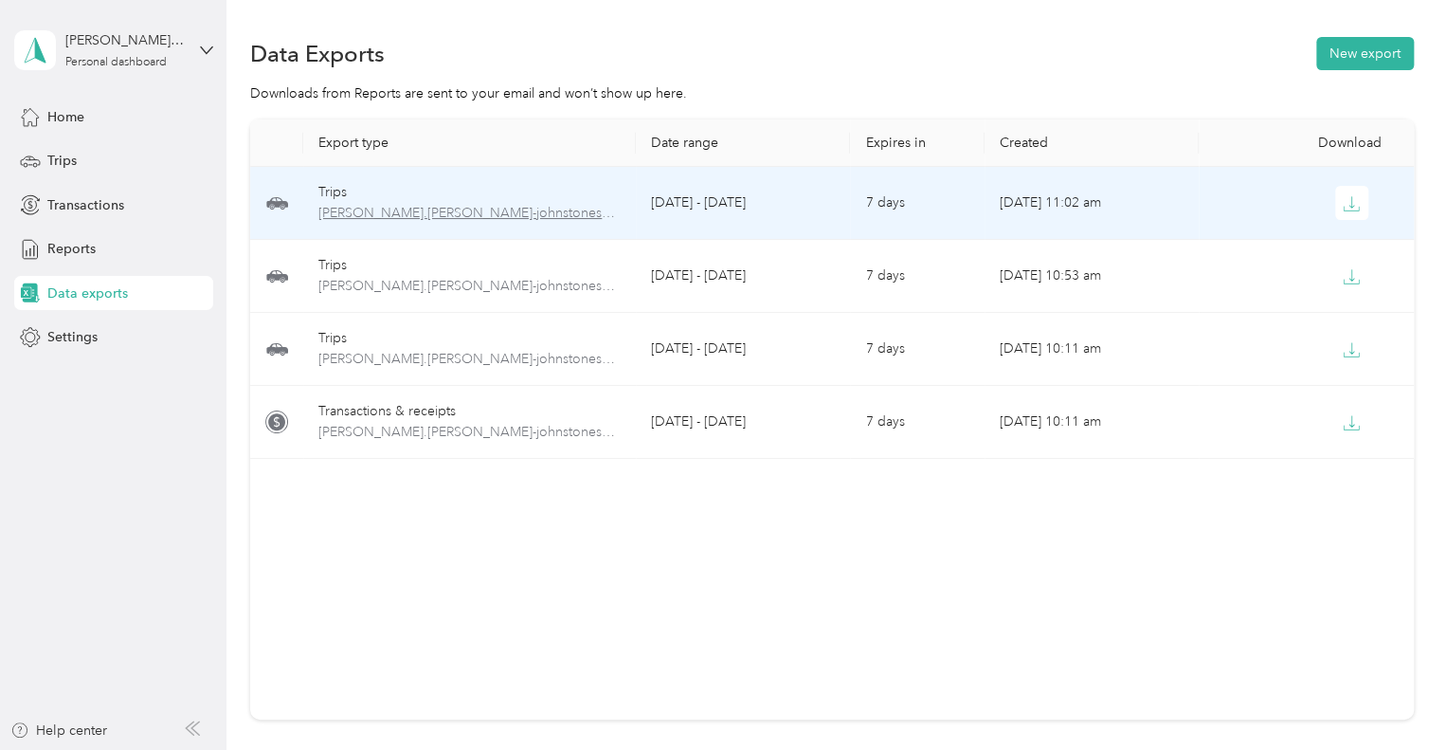
click at [518, 210] on span "chris.sittig-johnstonesolutions.com-trips-2025-08-01-2025-08-29.xlsx" at bounding box center [469, 213] width 302 height 21
click at [514, 213] on span "chris.sittig-johnstonesolutions.com-trips-2025-08-01-2025-08-29.xlsx" at bounding box center [469, 213] width 302 height 21
click at [1347, 198] on icon "button" at bounding box center [1351, 203] width 17 height 17
